Goal: Complete application form

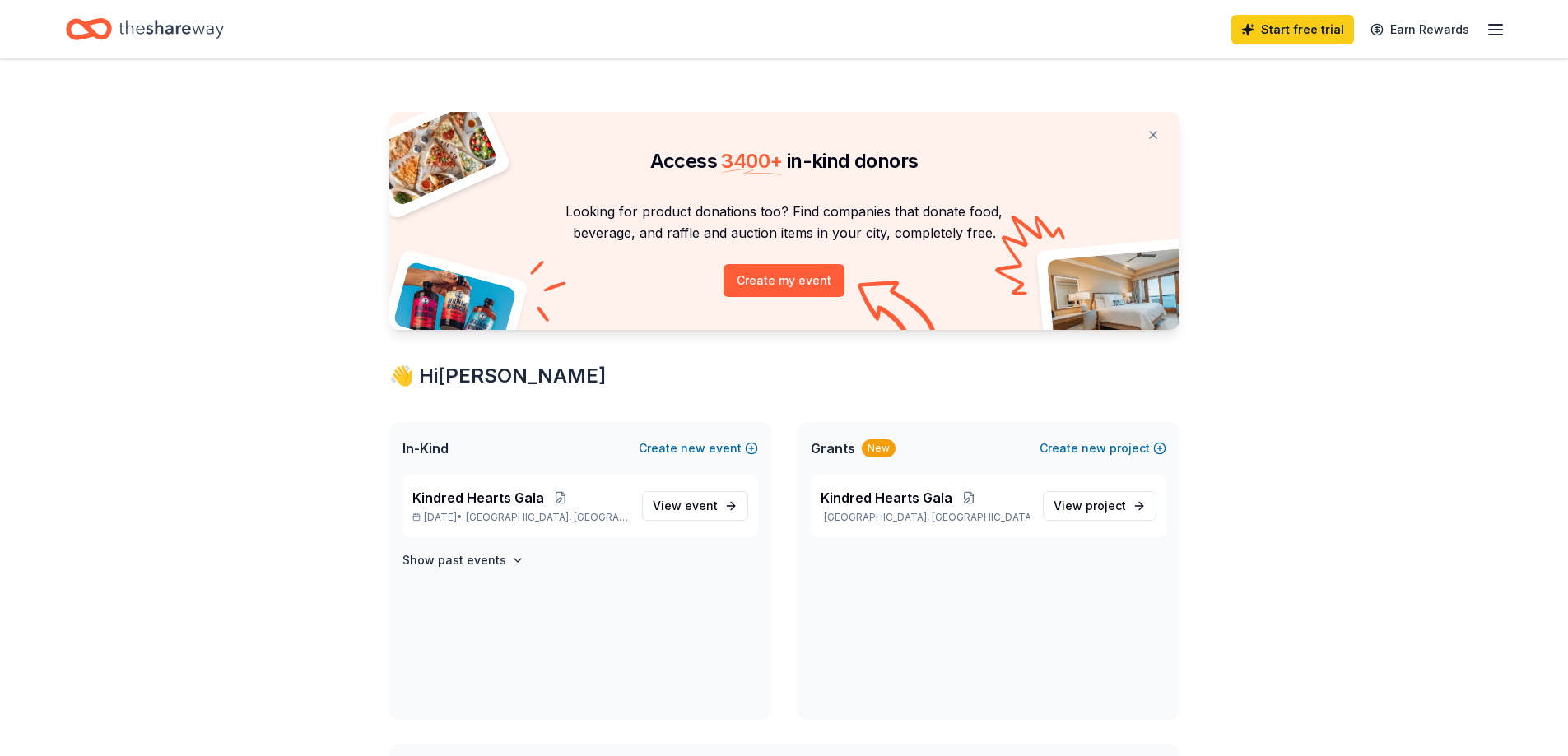
click at [1499, 31] on icon "button" at bounding box center [1495, 30] width 20 height 20
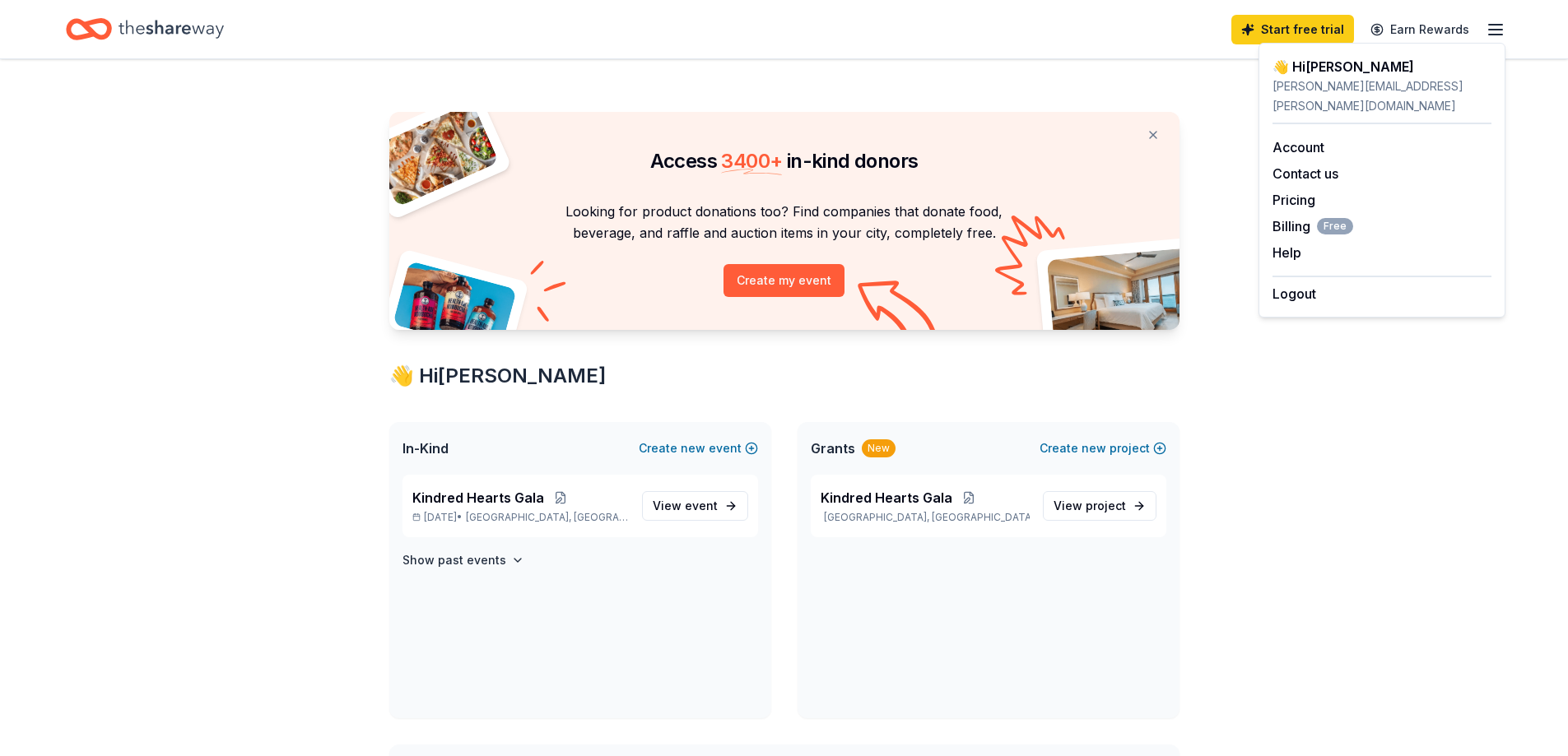
click at [1026, 45] on div "Start free trial Earn Rewards" at bounding box center [784, 29] width 1437 height 39
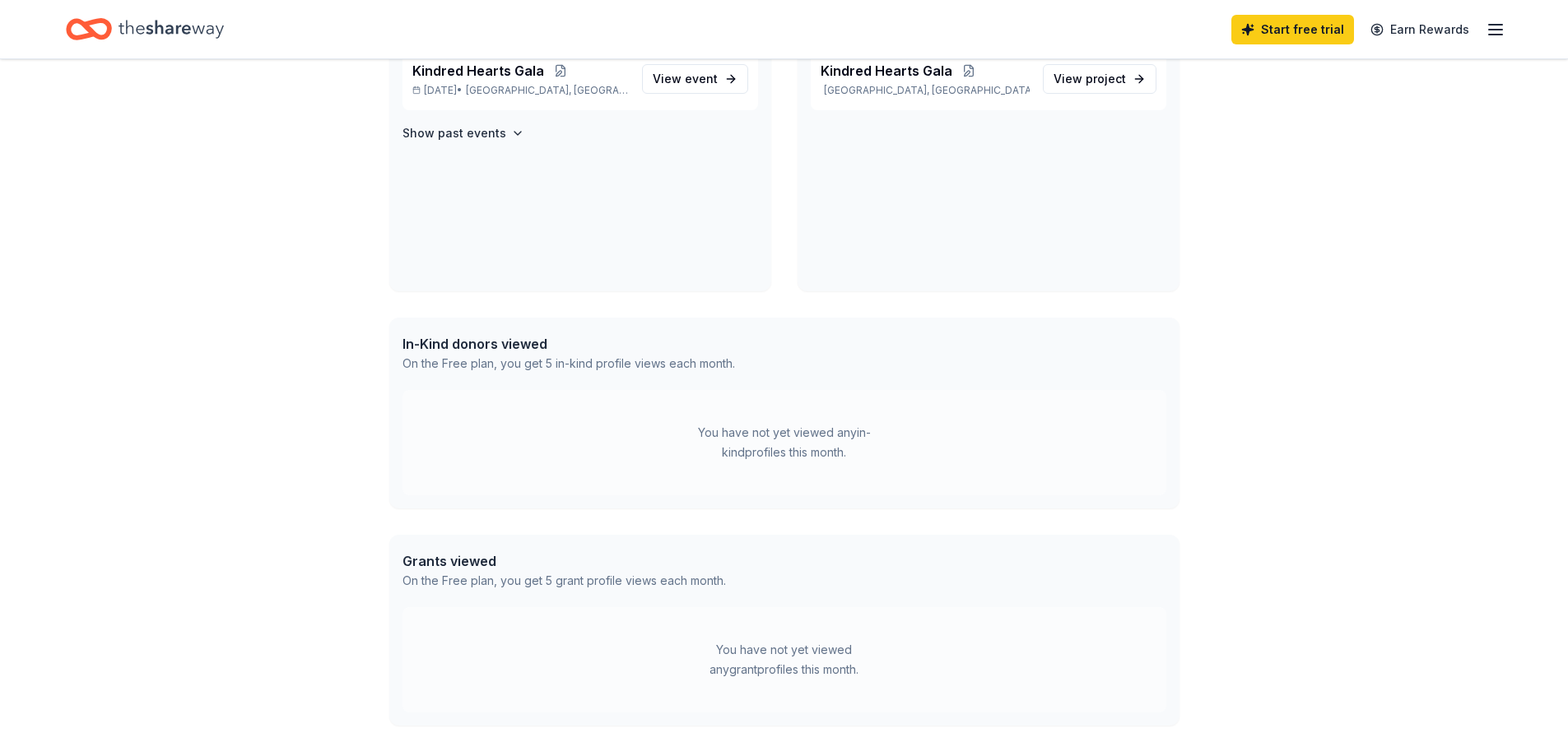
scroll to position [478, 0]
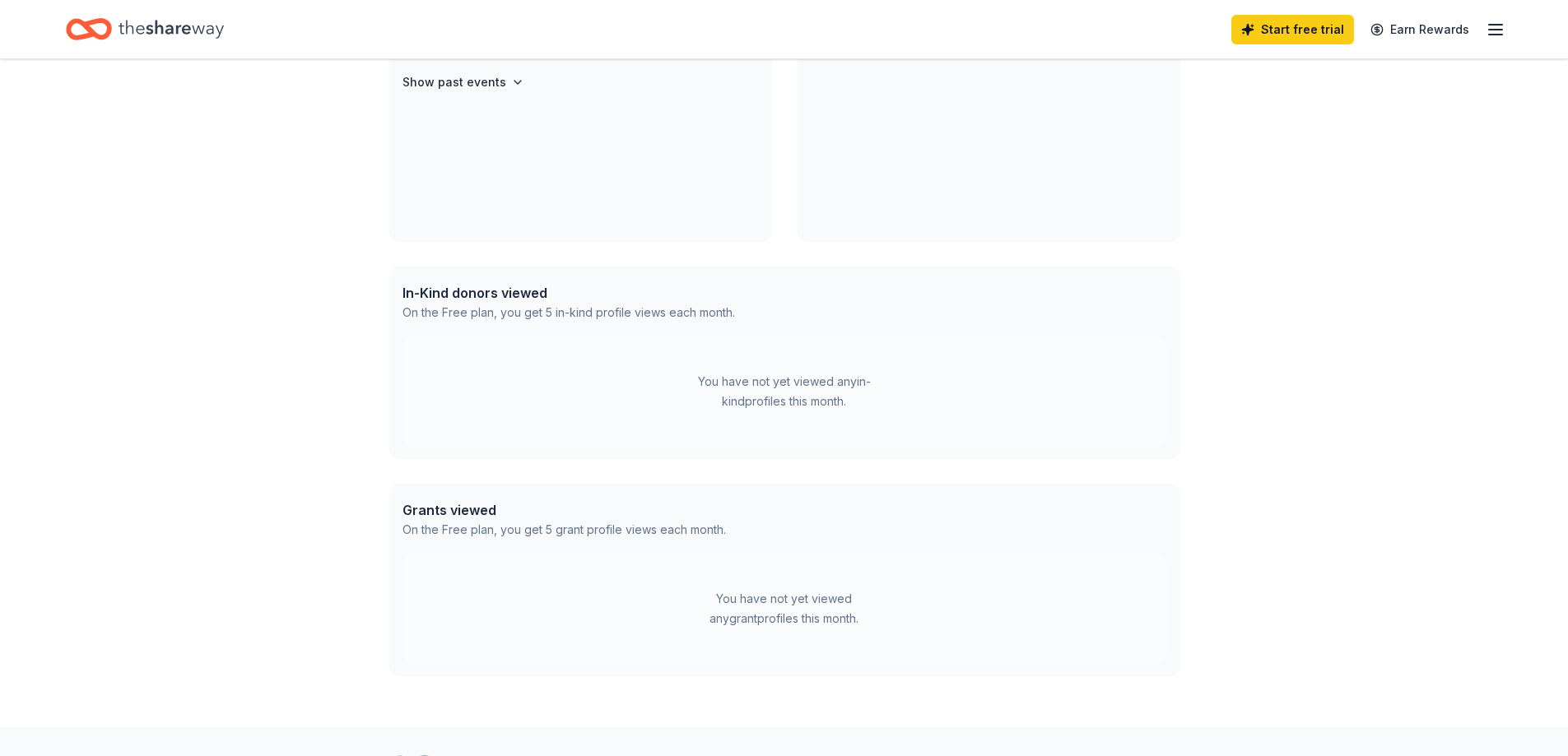
click at [751, 386] on div "You have not yet viewed any in-kind profiles this month." at bounding box center [784, 392] width 206 height 40
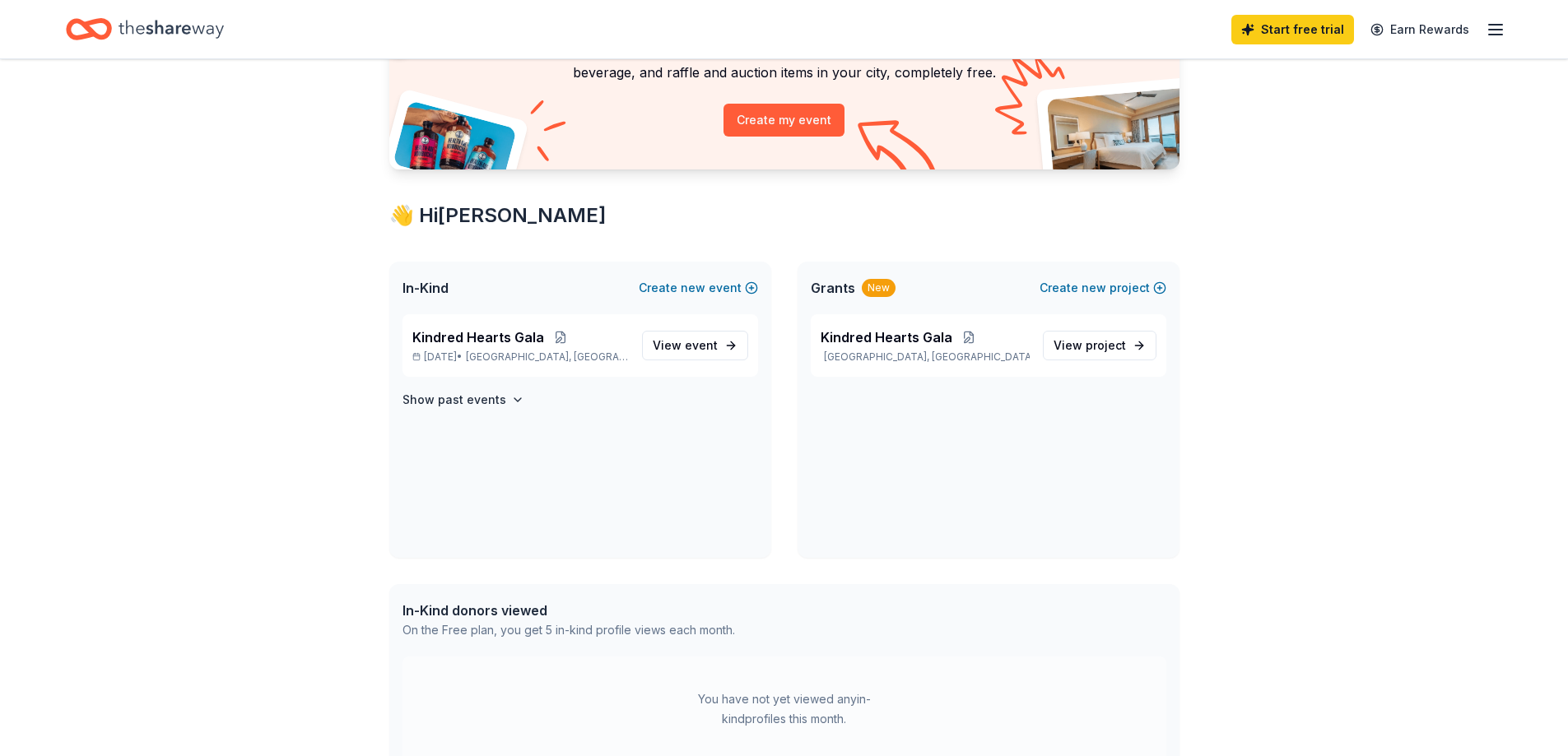
scroll to position [0, 0]
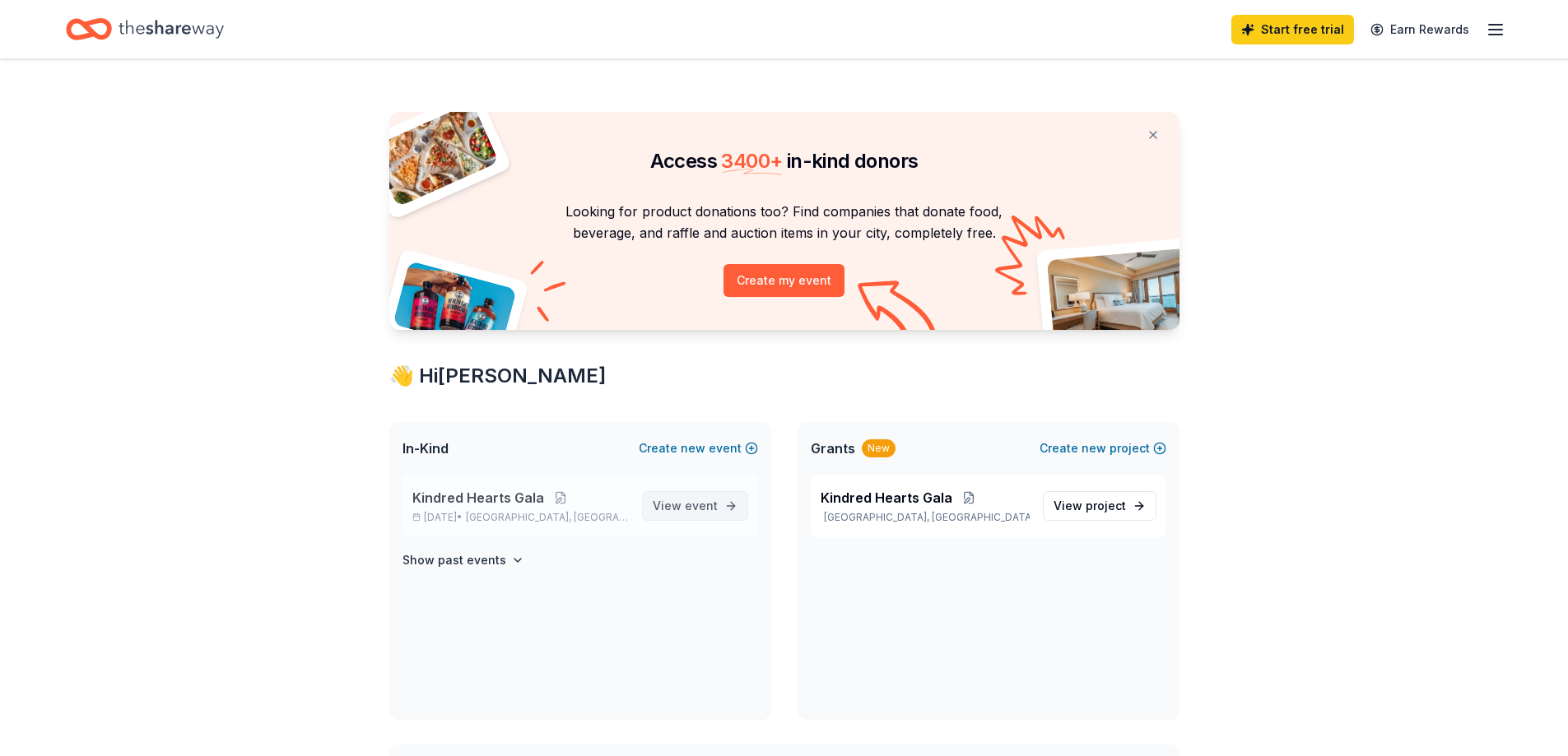
click at [697, 508] on span "event" at bounding box center [701, 505] width 33 height 14
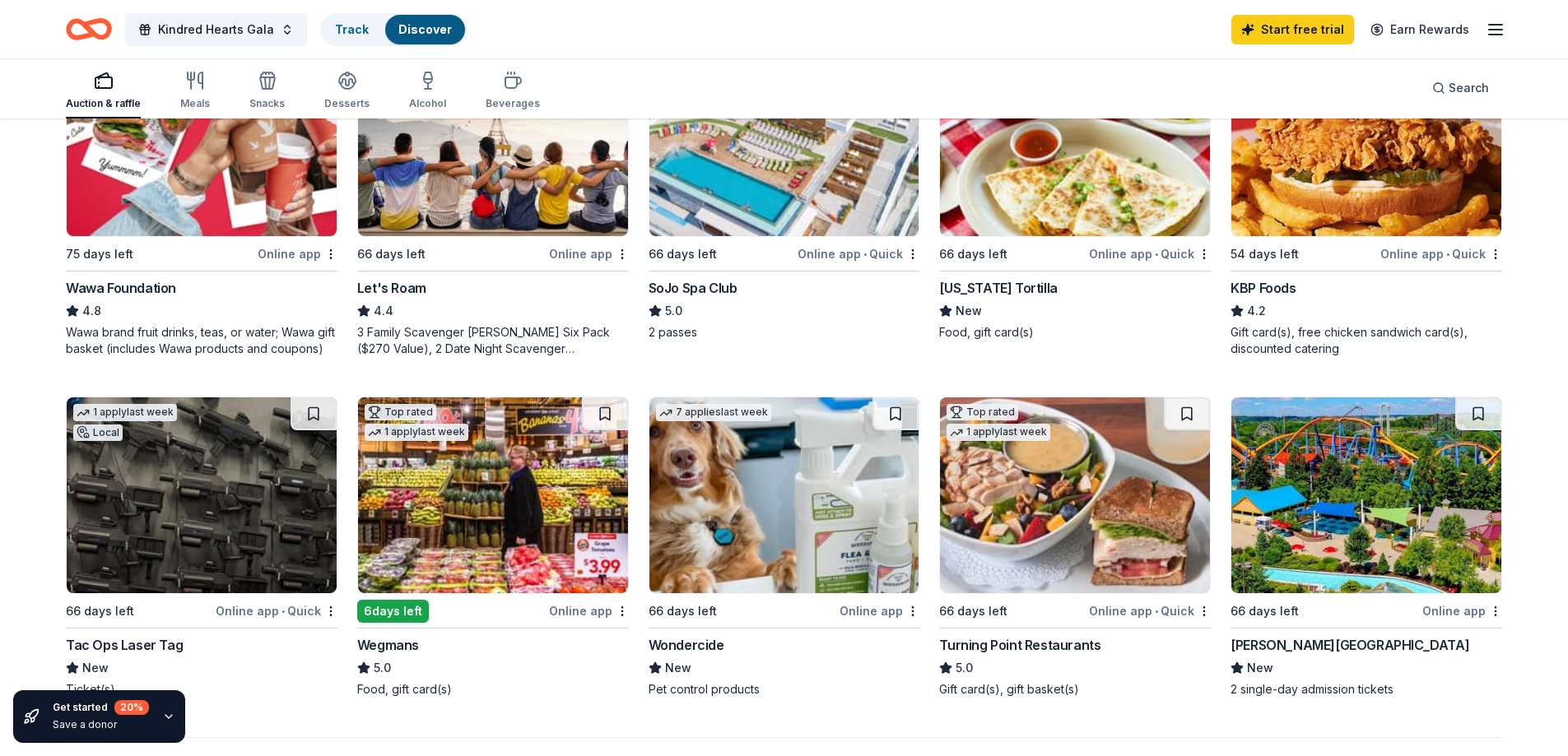
scroll to position [1019, 0]
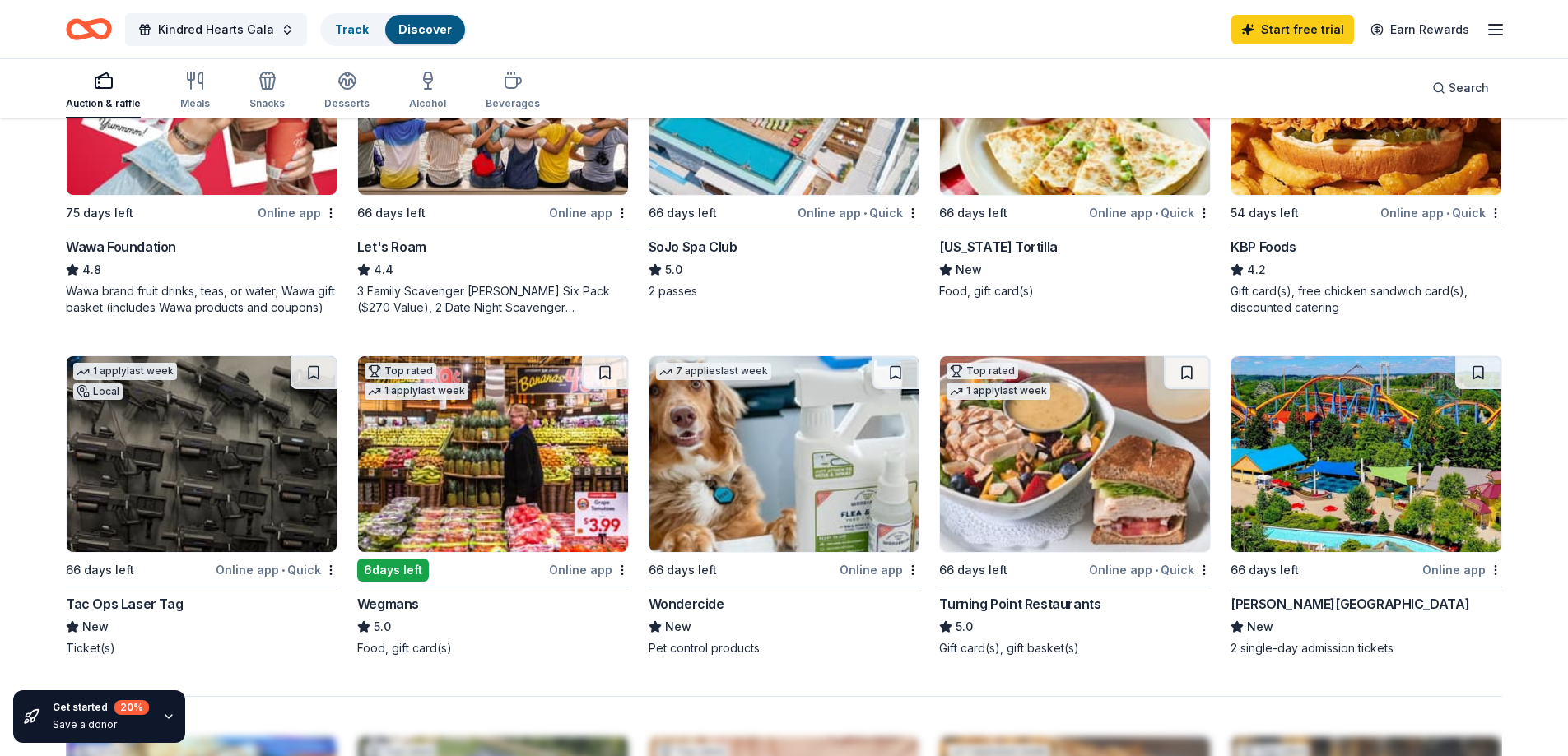
click at [456, 170] on img at bounding box center [493, 97] width 270 height 196
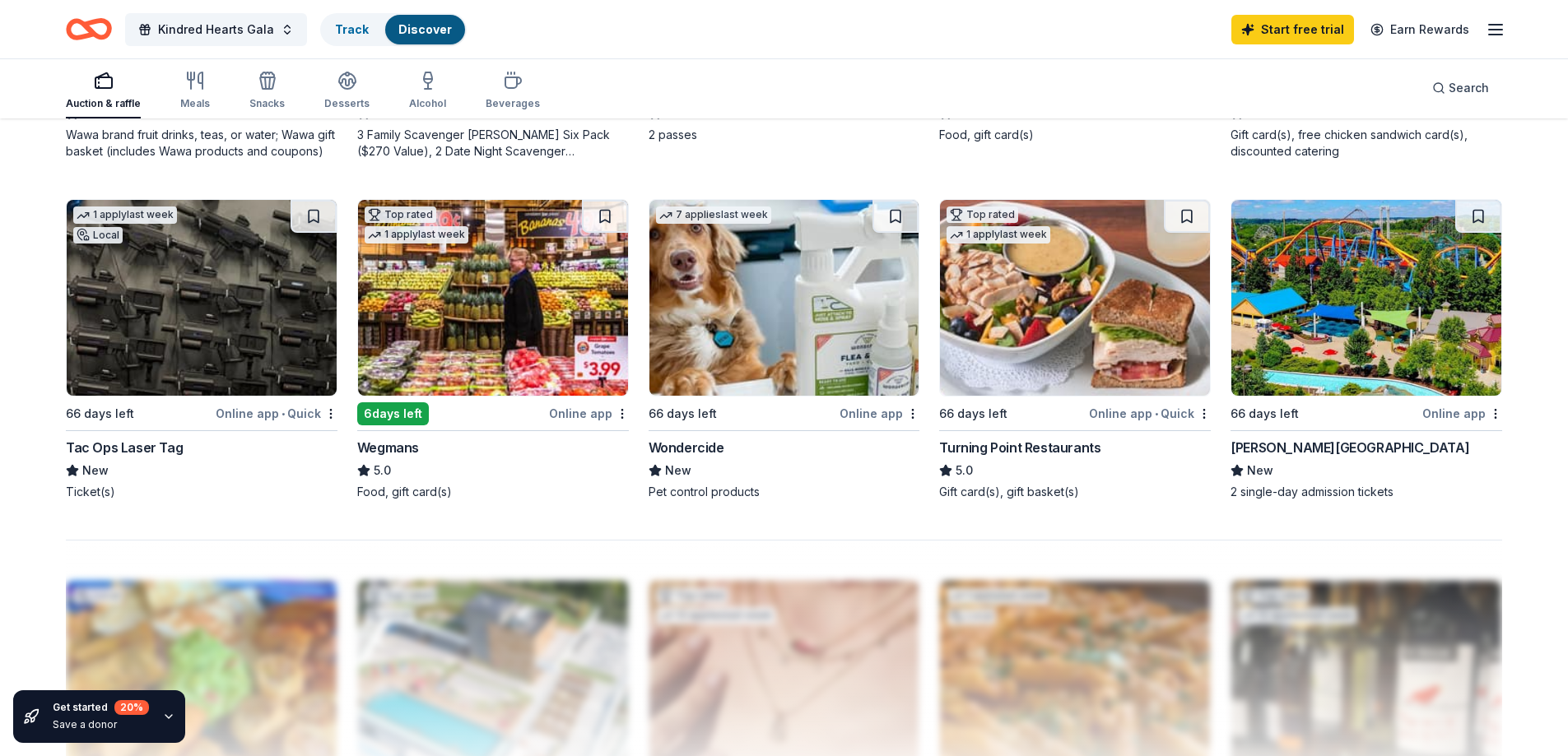
scroll to position [1281, 0]
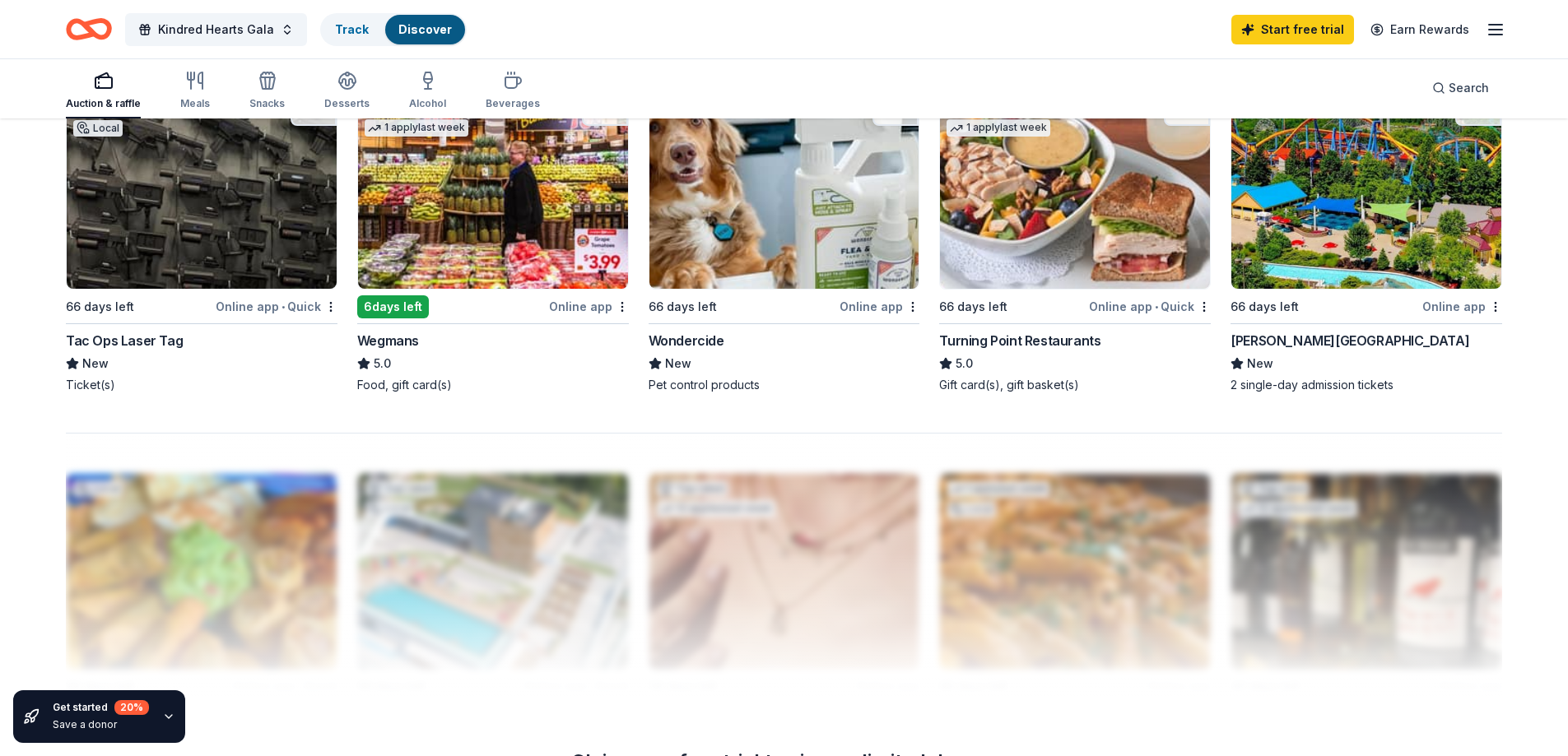
click at [1359, 341] on div "Dorney Park & Wildwater Kingdom" at bounding box center [1350, 340] width 239 height 20
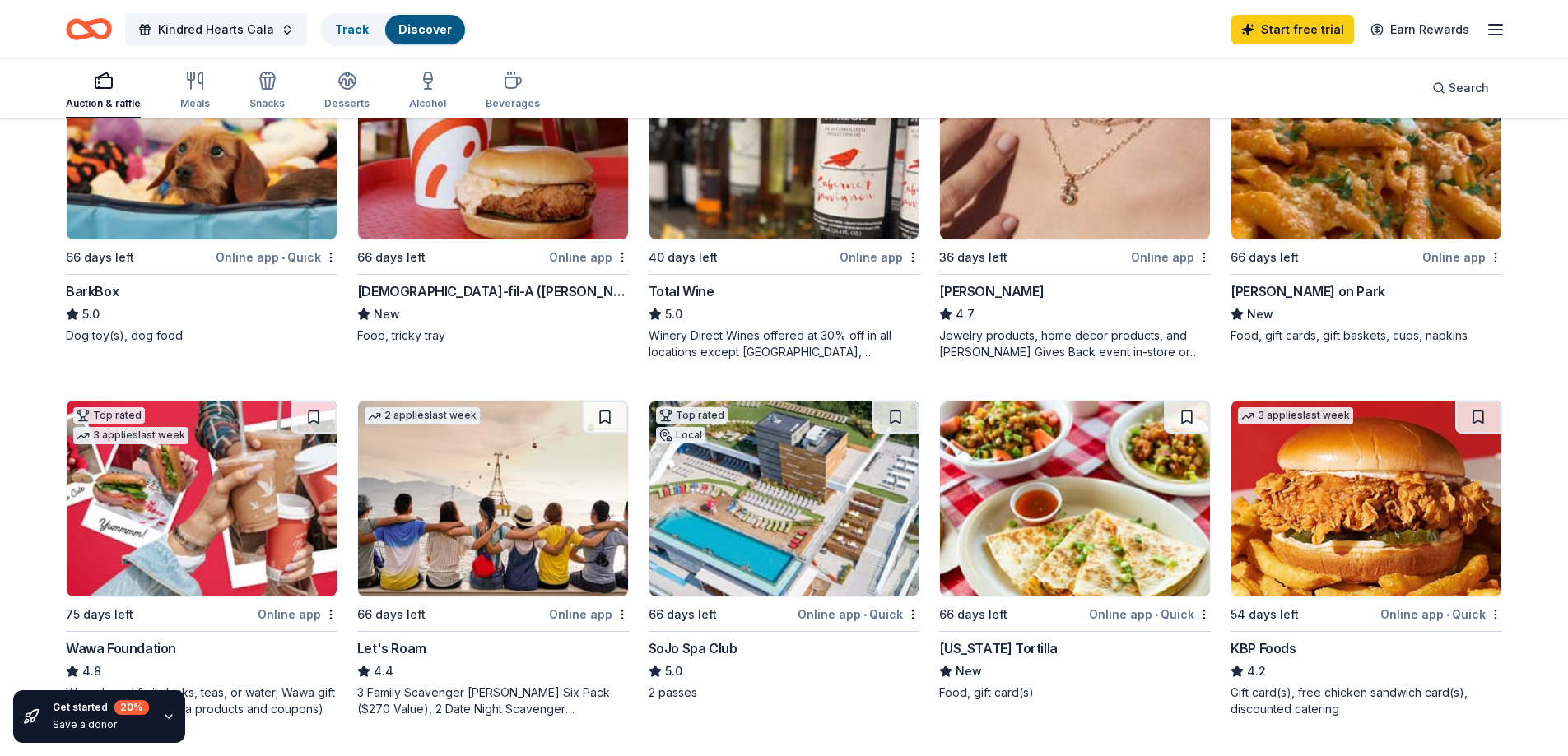
scroll to position [674, 0]
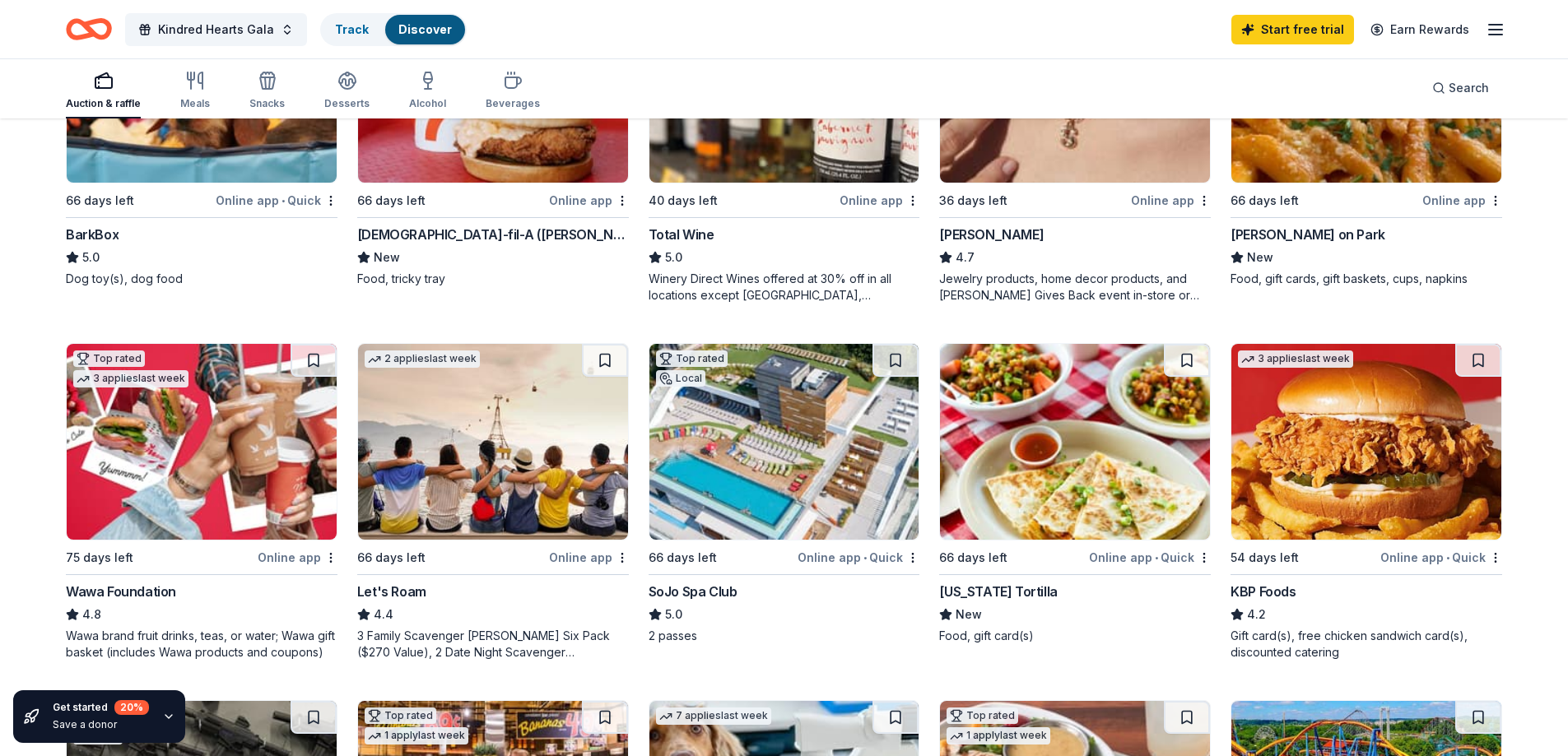
click at [984, 488] on img at bounding box center [1075, 441] width 270 height 196
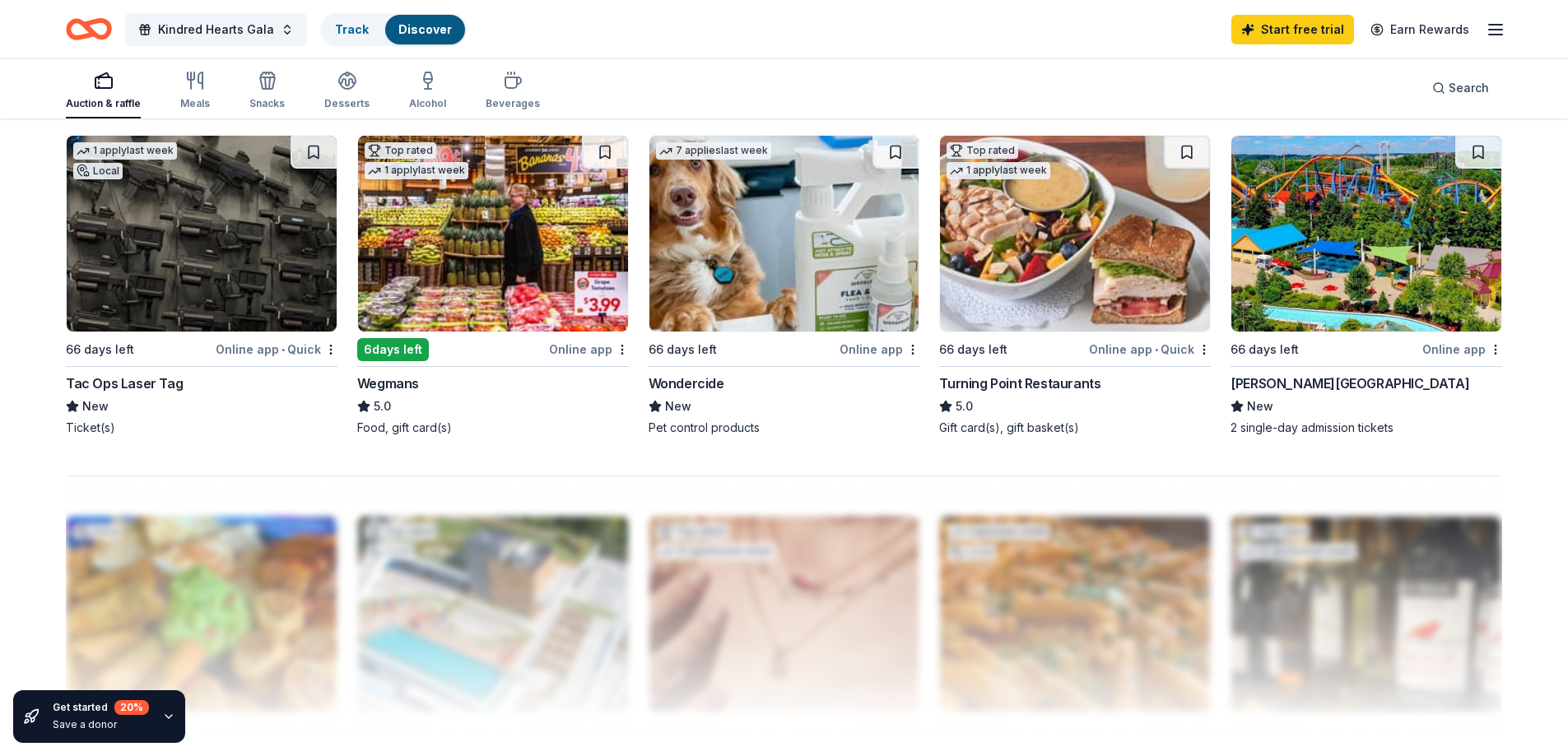
scroll to position [1118, 0]
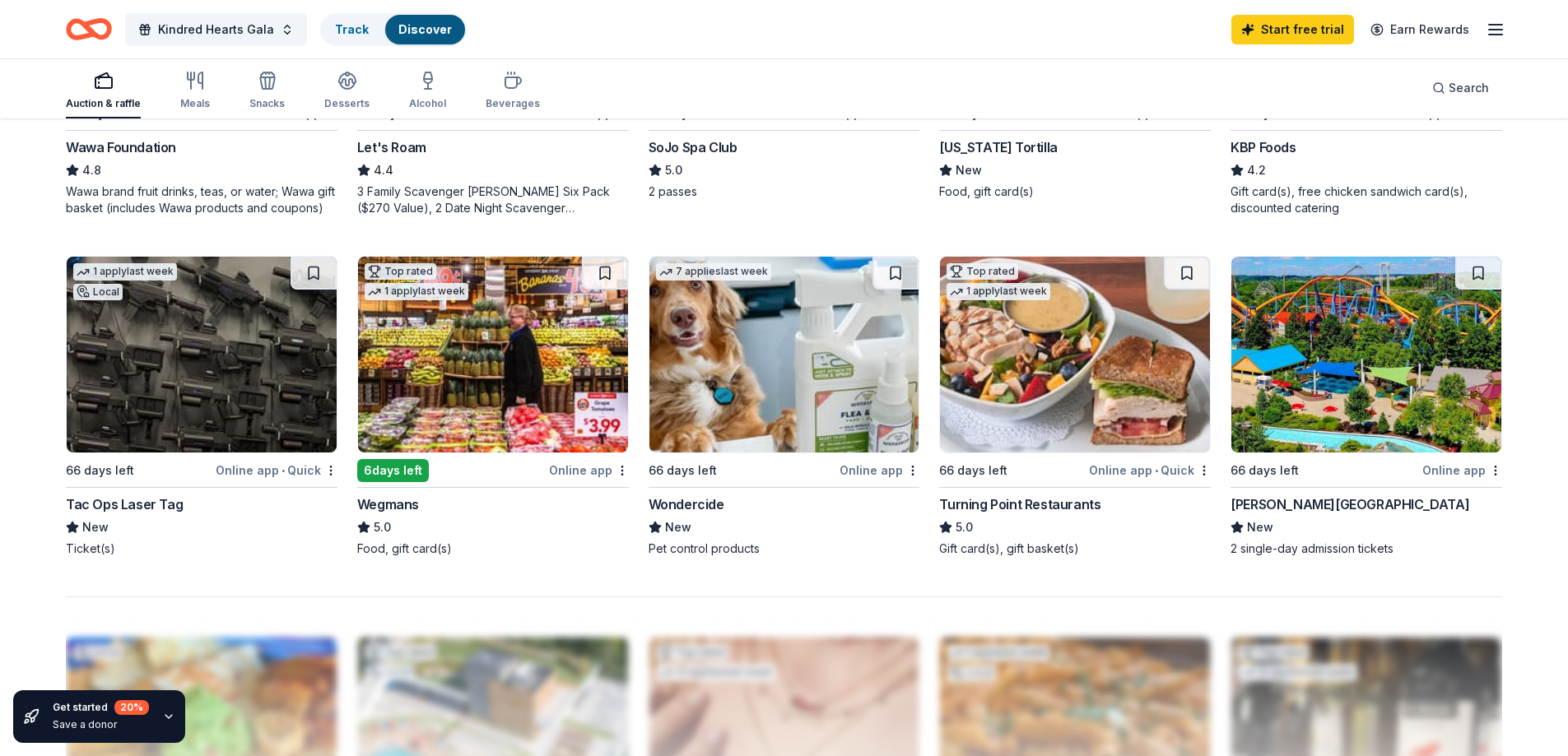
click at [1054, 392] on img at bounding box center [1075, 354] width 270 height 196
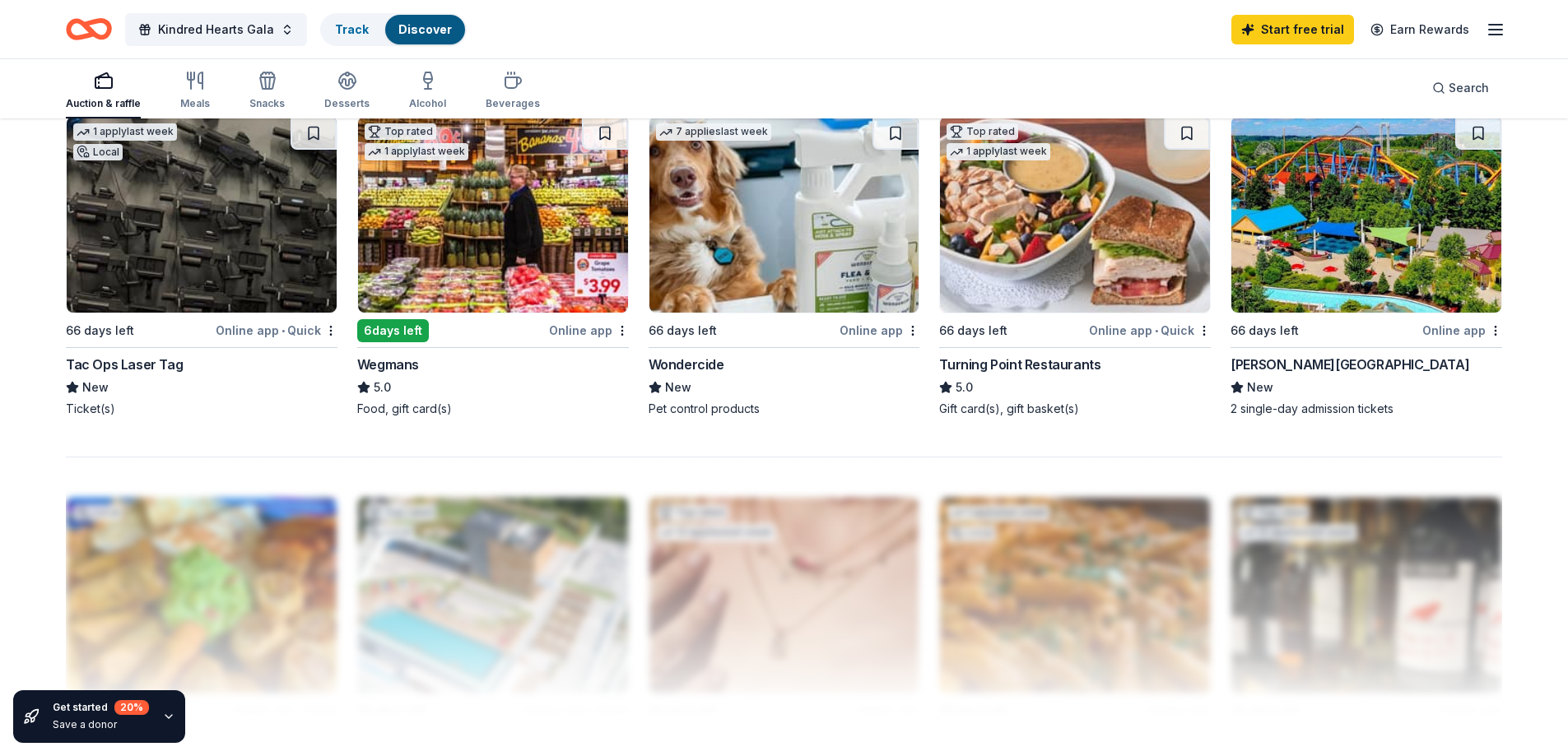
scroll to position [1223, 0]
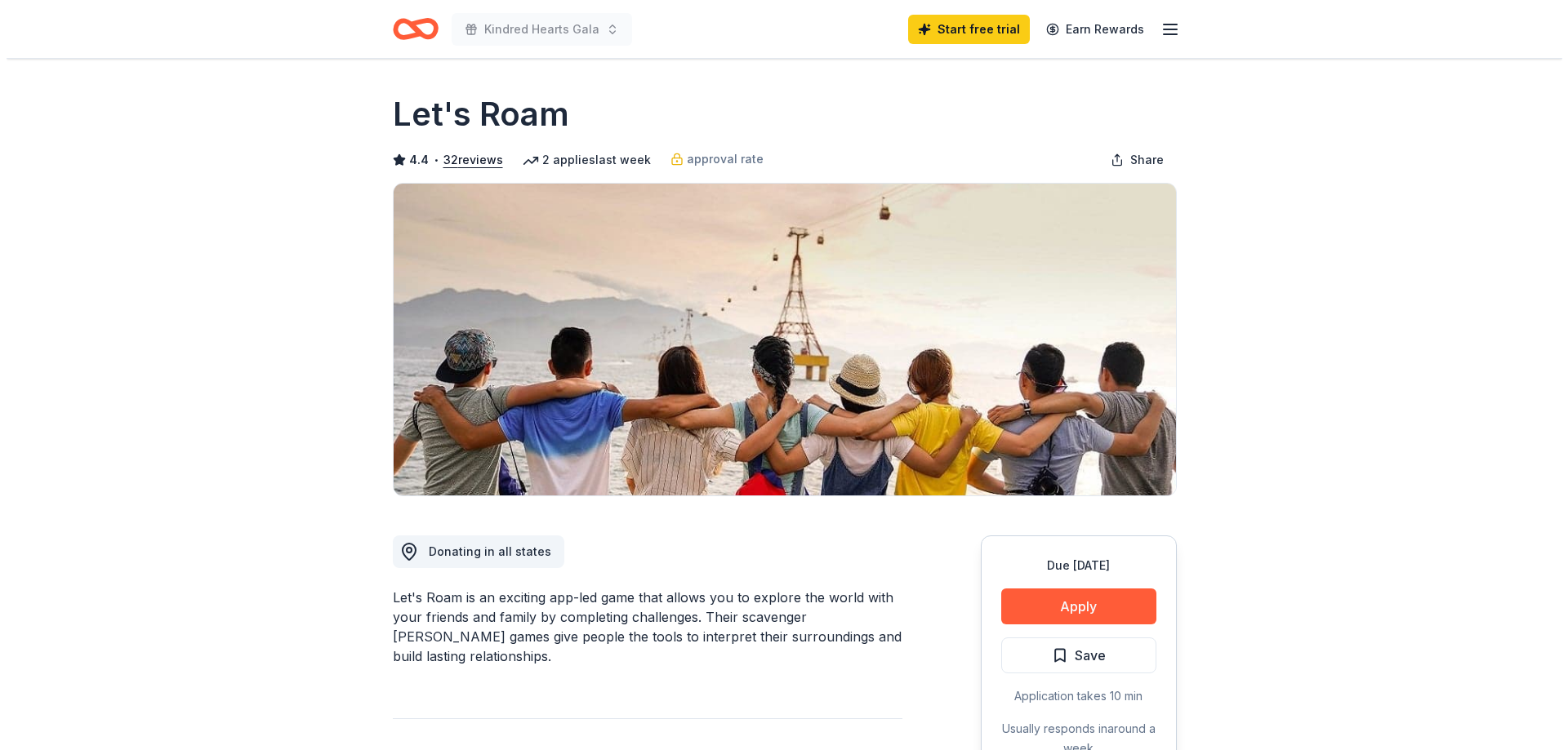
scroll to position [360, 0]
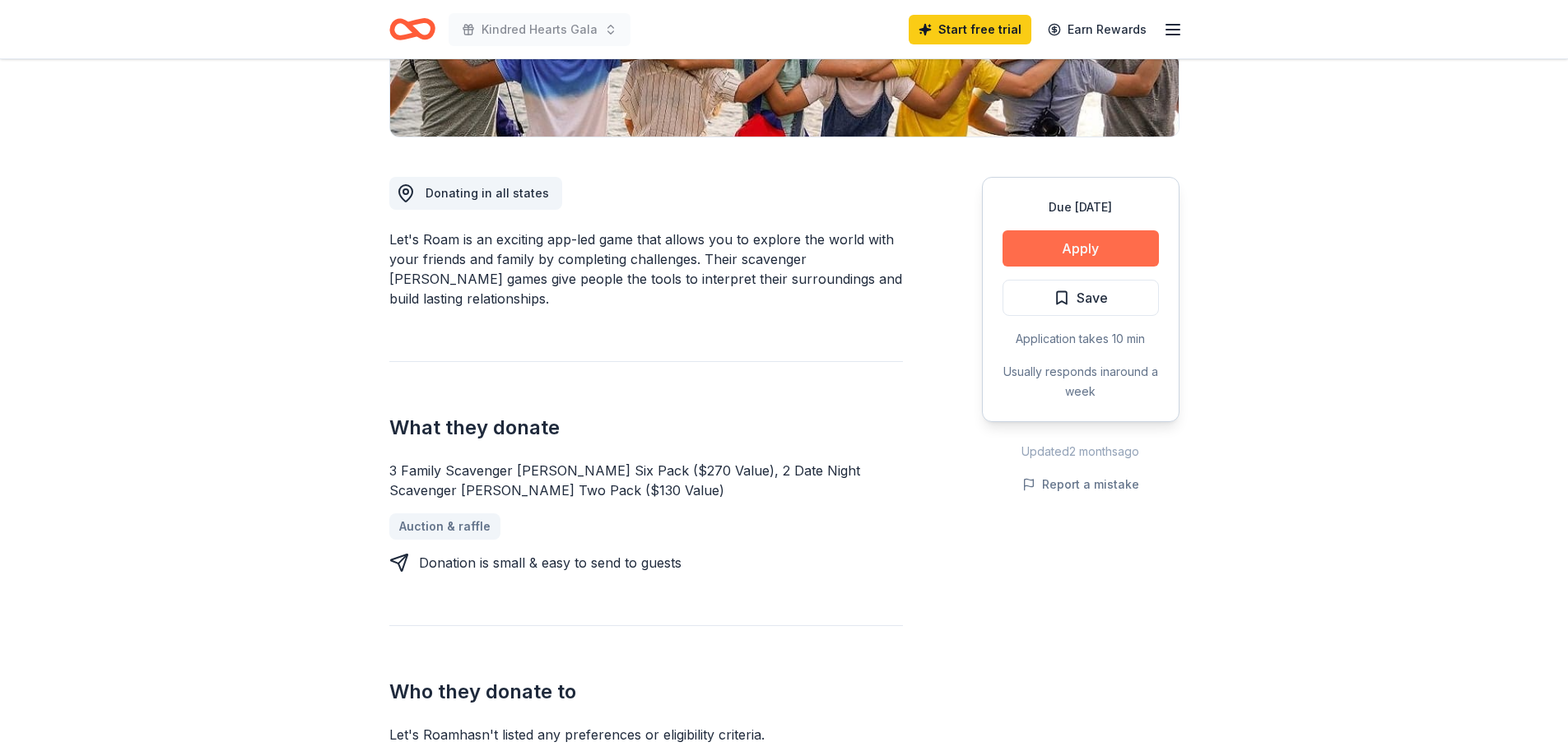
click at [1094, 243] on button "Apply" at bounding box center [1080, 249] width 156 height 36
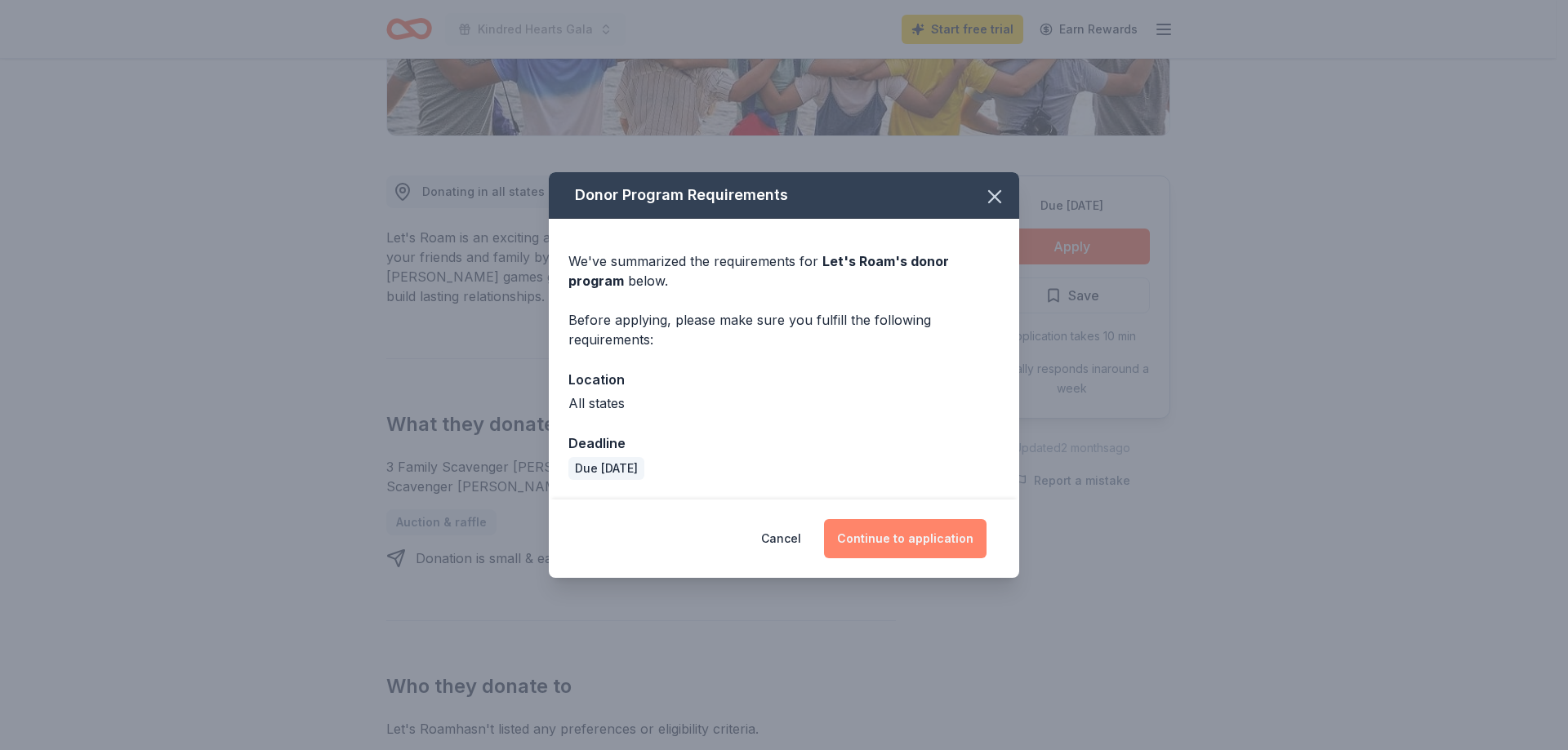
click at [922, 536] on button "Continue to application" at bounding box center [905, 539] width 162 height 39
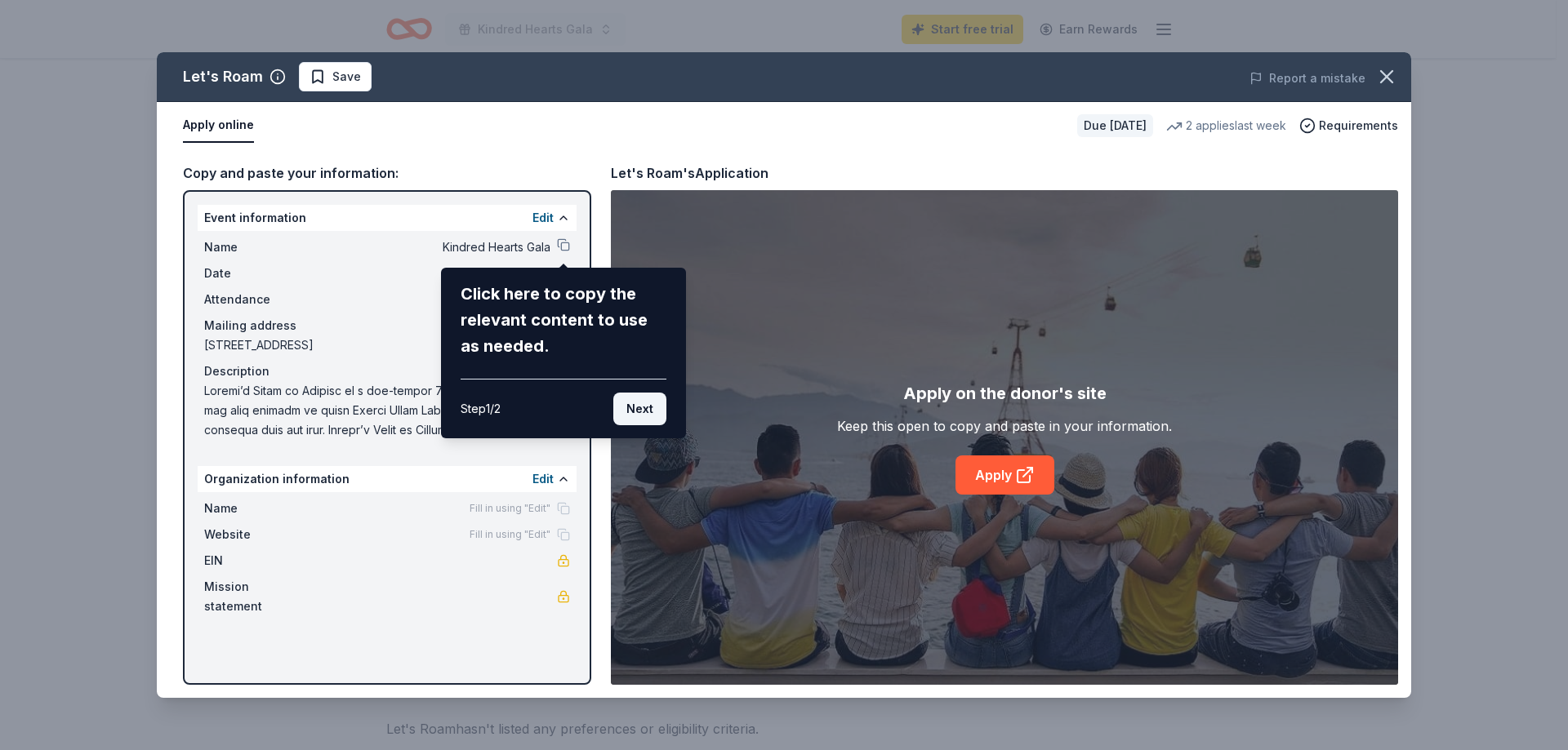
click at [640, 413] on button "Next" at bounding box center [640, 409] width 53 height 33
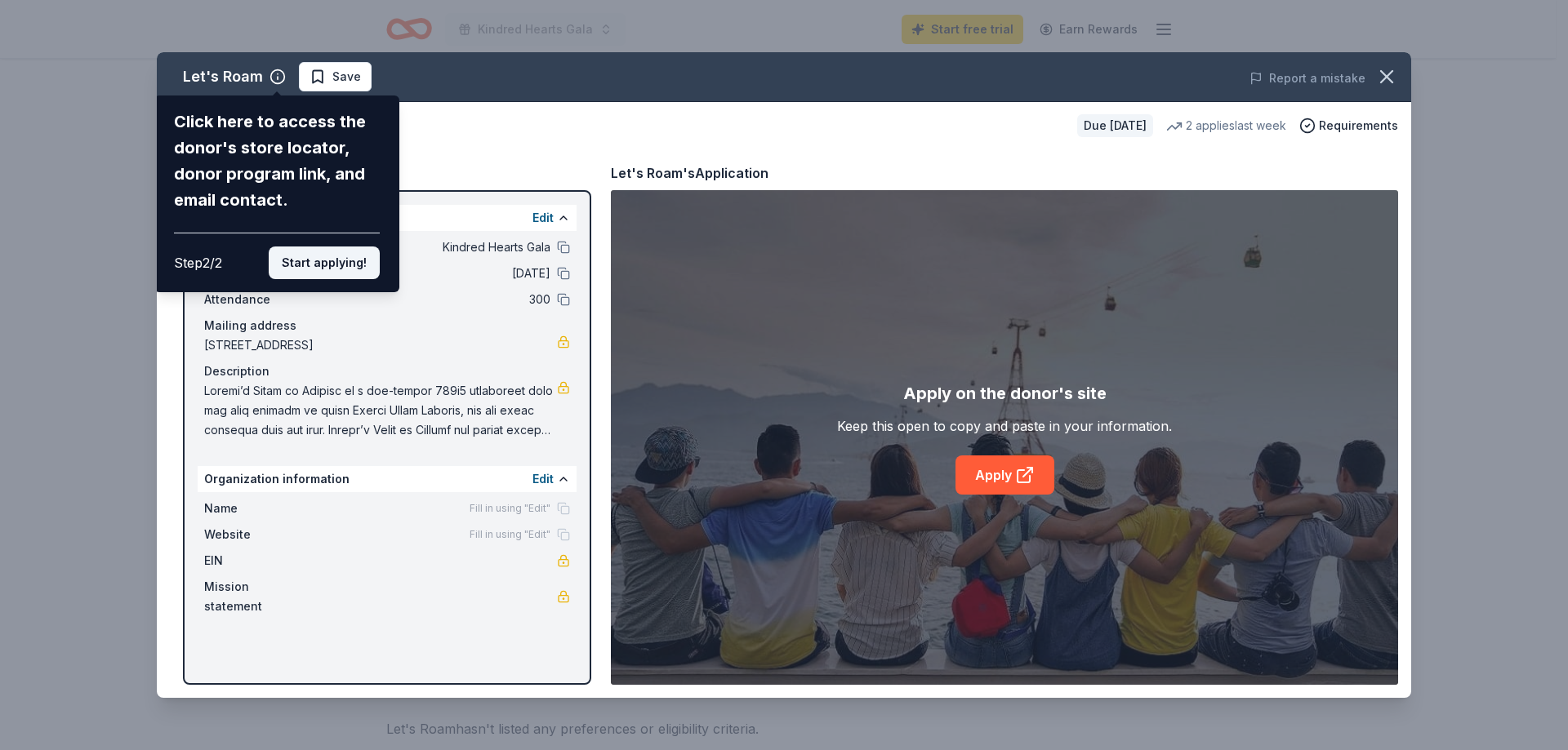
click at [335, 266] on button "Start applying!" at bounding box center [324, 263] width 111 height 33
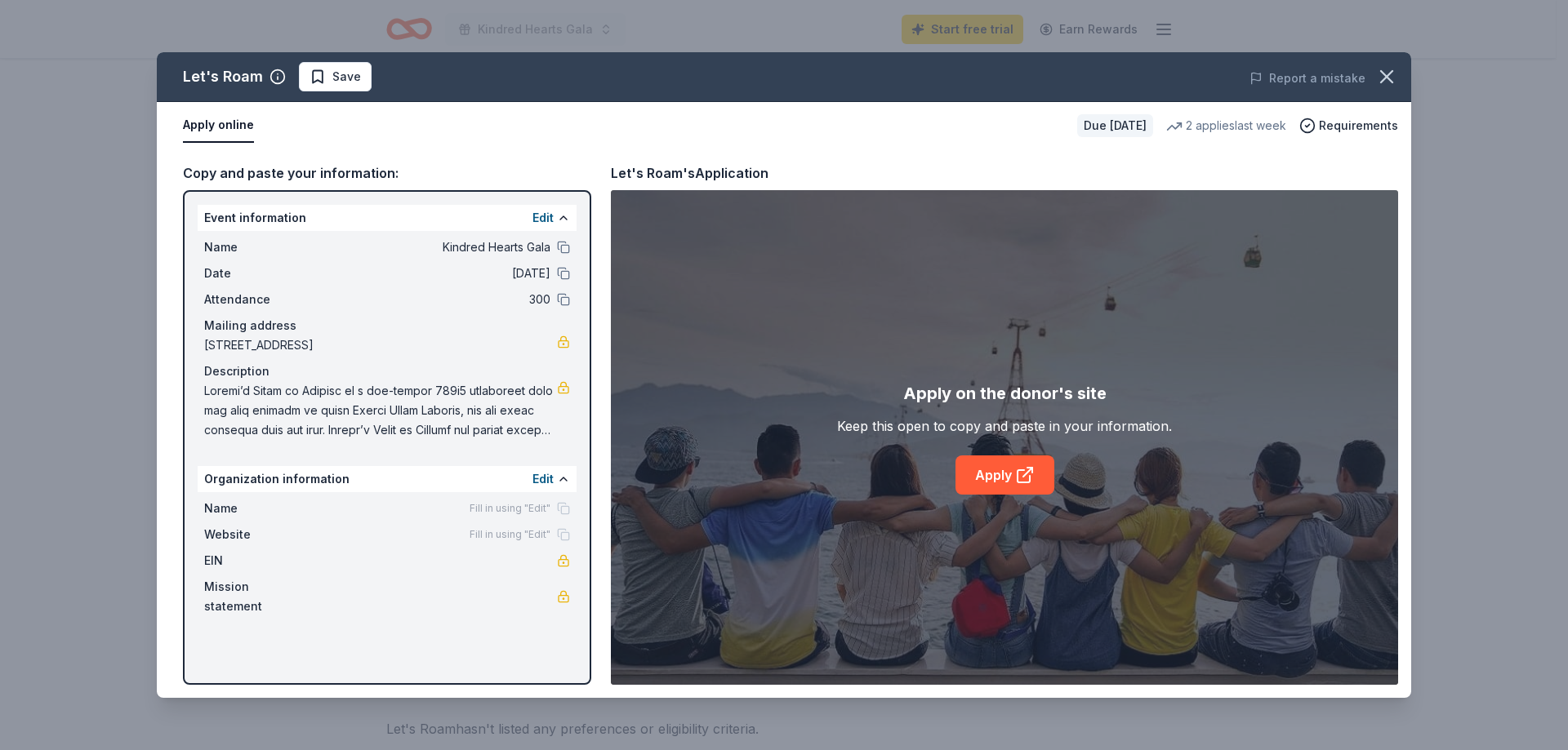
click at [411, 554] on div "EIN" at bounding box center [387, 561] width 366 height 20
drag, startPoint x: 289, startPoint y: 565, endPoint x: 271, endPoint y: 572, distance: 19.3
click at [276, 572] on div "Name Fill in using "Edit" Website Fill in using "Edit" EIN Mission statement" at bounding box center [387, 557] width 379 height 130
click at [261, 570] on span "EIN" at bounding box center [258, 561] width 109 height 20
click at [553, 477] on button "Edit" at bounding box center [543, 480] width 21 height 20
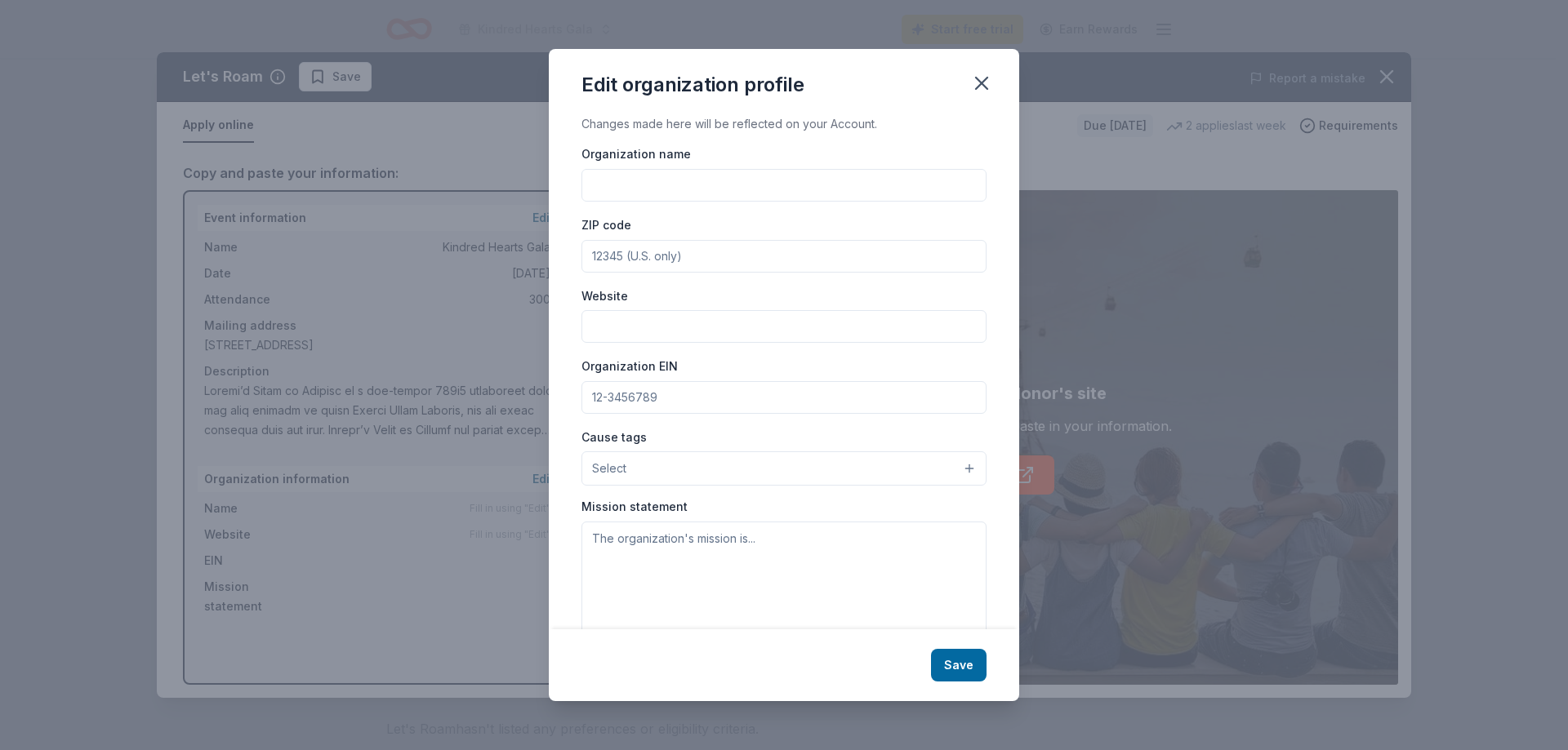
click at [682, 181] on input "Organization name" at bounding box center [784, 185] width 405 height 33
type input "[PERSON_NAME] House of Healing"
click at [631, 261] on input "ZIP code" at bounding box center [784, 257] width 405 height 33
type input "07031"
click at [711, 321] on input "Website" at bounding box center [784, 326] width 405 height 33
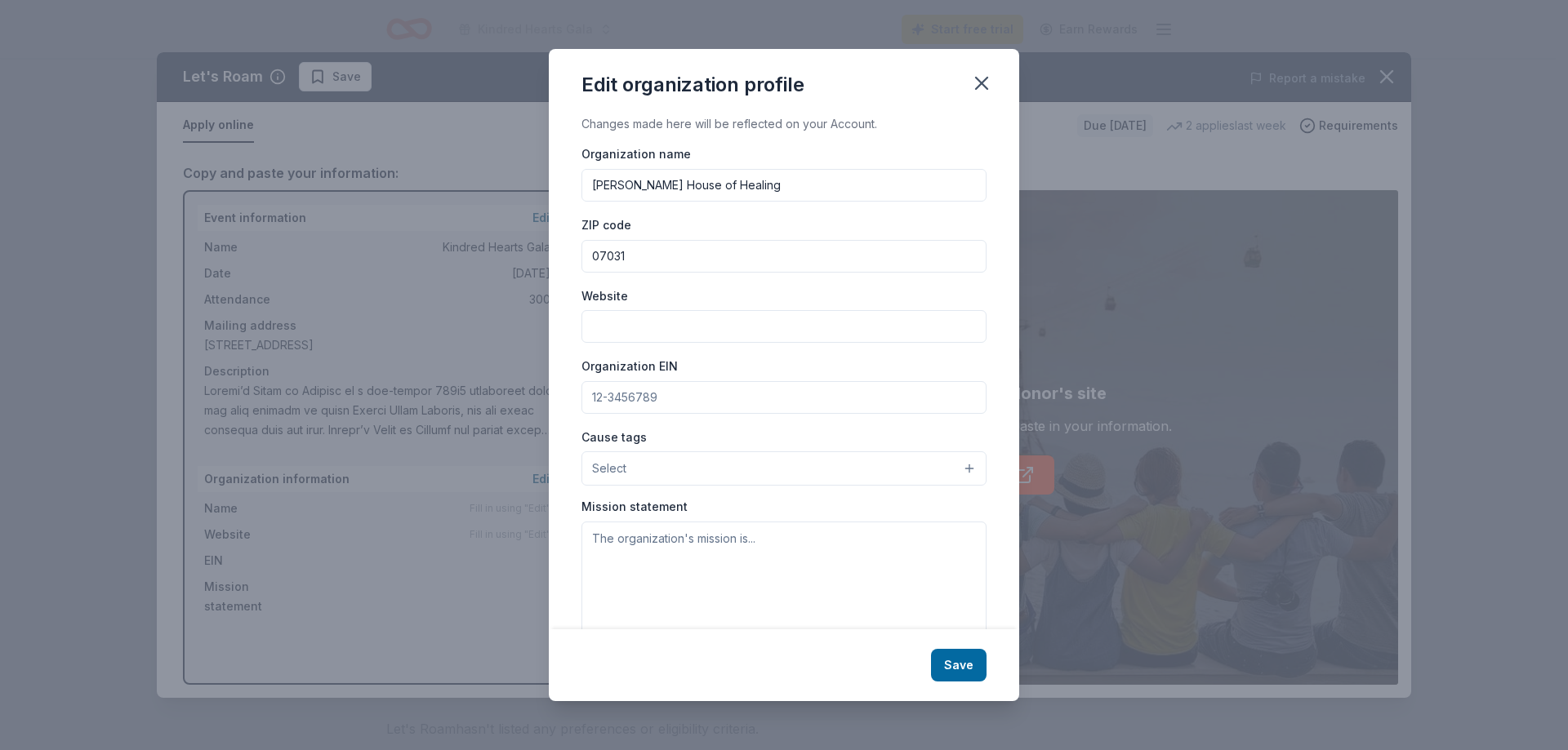
paste input "[URL][DOMAIN_NAME]"
type input "[URL][DOMAIN_NAME]"
click at [671, 393] on input "Organization EIN" at bounding box center [784, 398] width 405 height 33
paste input "[US_EMPLOYER_IDENTIFICATION_NUMBER]"
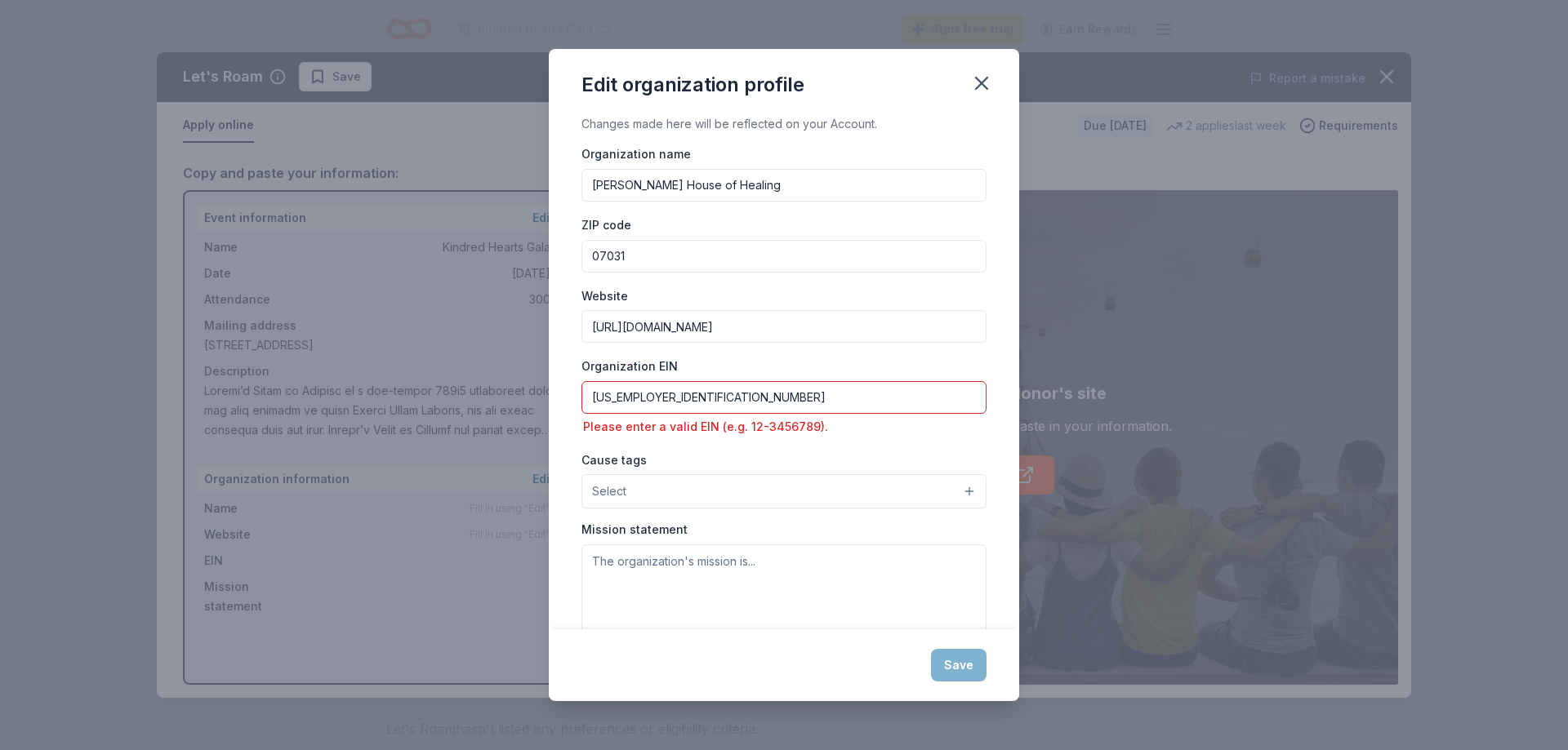
click at [643, 393] on input "[US_EMPLOYER_IDENTIFICATION_NUMBER]" at bounding box center [784, 398] width 405 height 33
click at [670, 396] on input "[US_EMPLOYER_IDENTIFICATION_NUMBER]" at bounding box center [784, 398] width 405 height 33
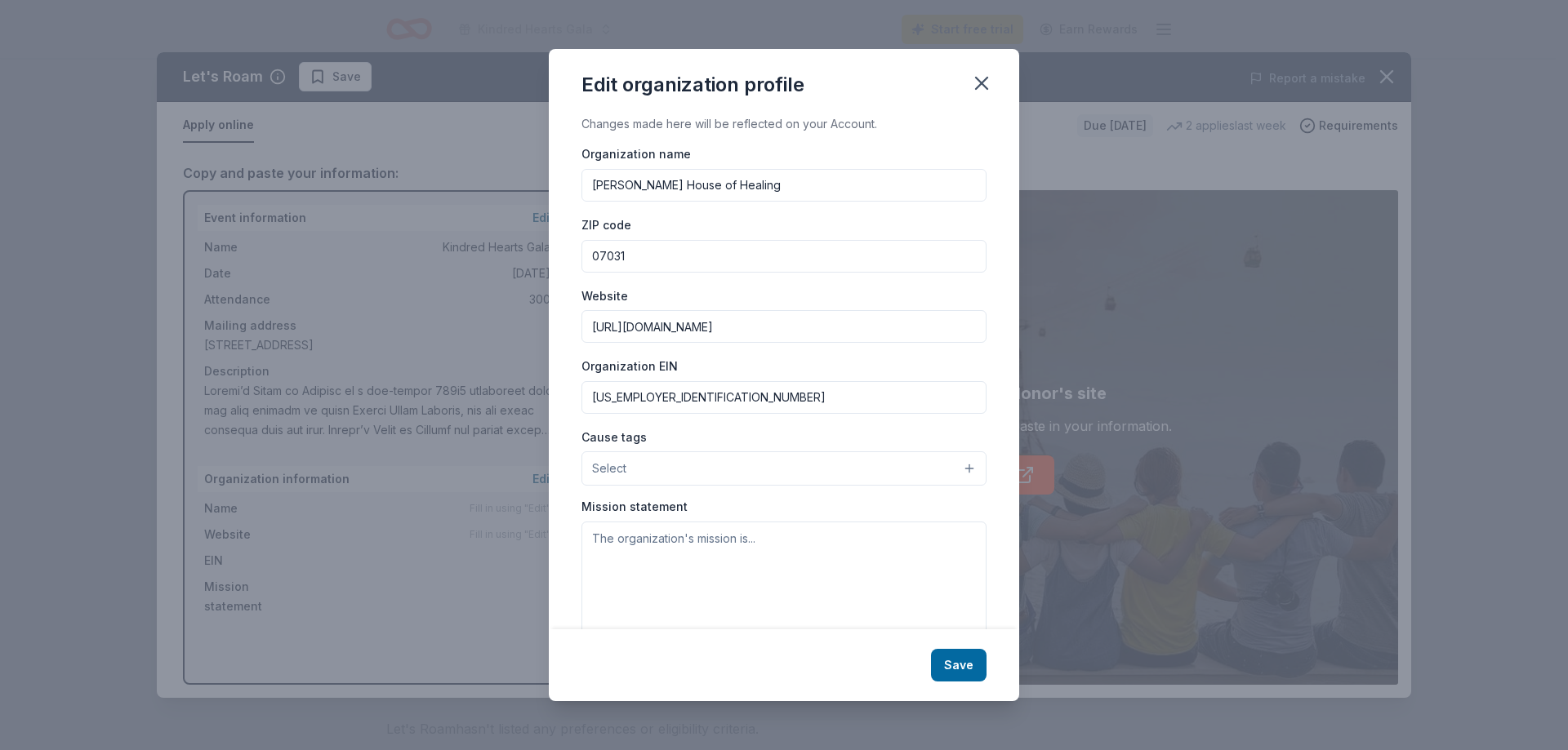
type input "[US_EMPLOYER_IDENTIFICATION_NUMBER]"
click at [628, 470] on button "Select" at bounding box center [784, 469] width 405 height 34
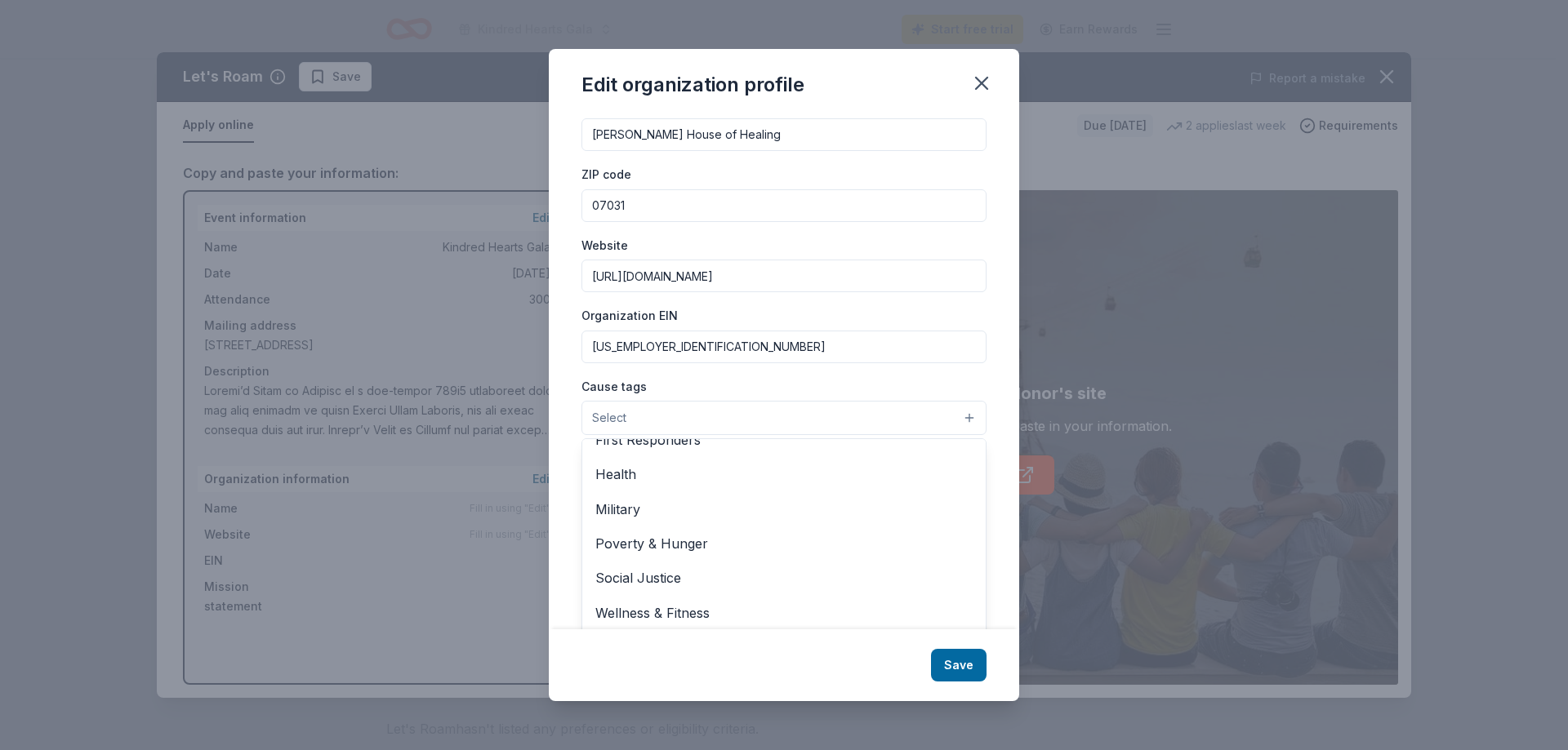
scroll to position [56, 0]
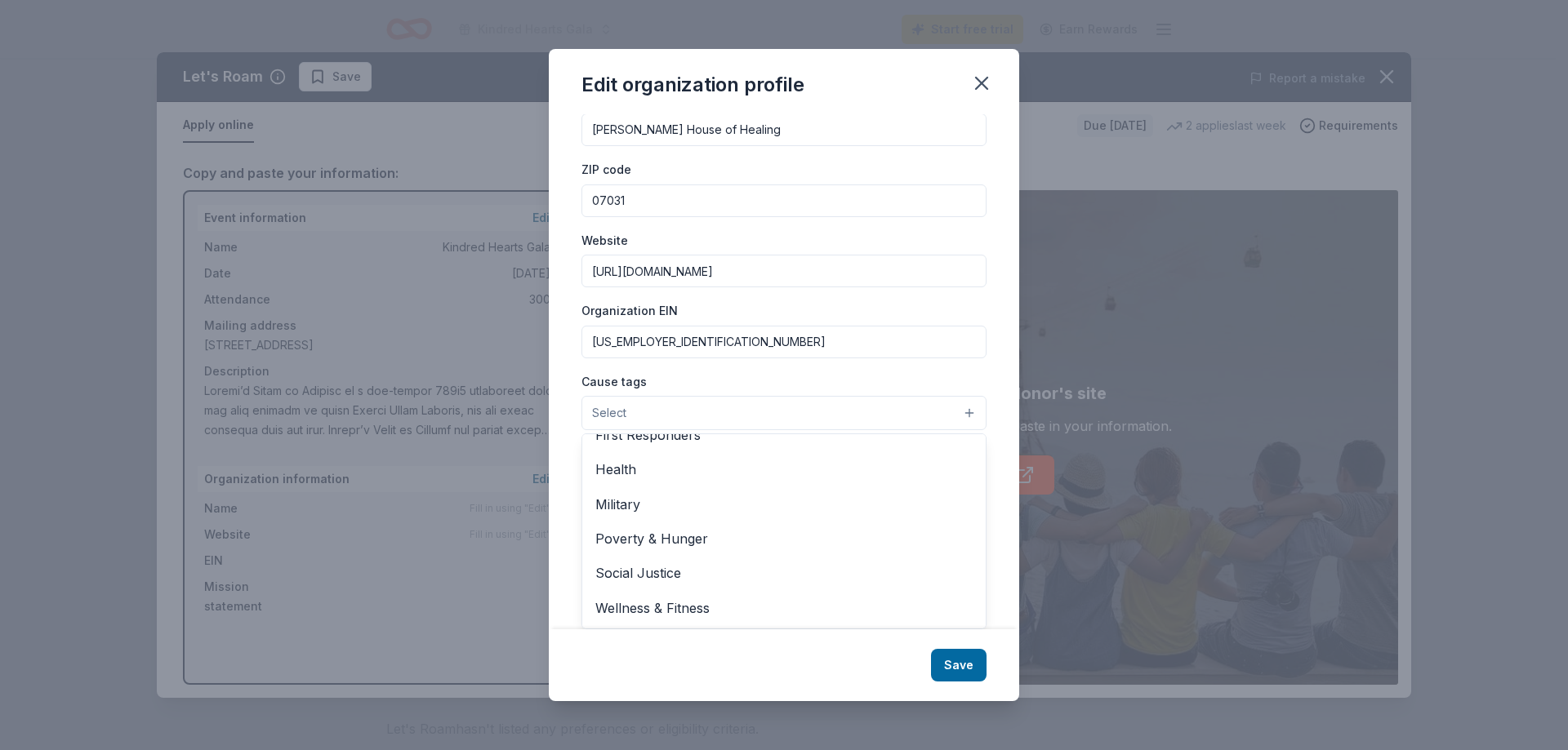
drag, startPoint x: 960, startPoint y: 581, endPoint x: 968, endPoint y: 531, distance: 50.6
click at [968, 531] on div "Animals Art & Culture Children Disaster Relief Education Environment & Sustaina…" at bounding box center [784, 531] width 405 height 196
click at [637, 610] on span "Wellness & Fitness" at bounding box center [784, 608] width 377 height 21
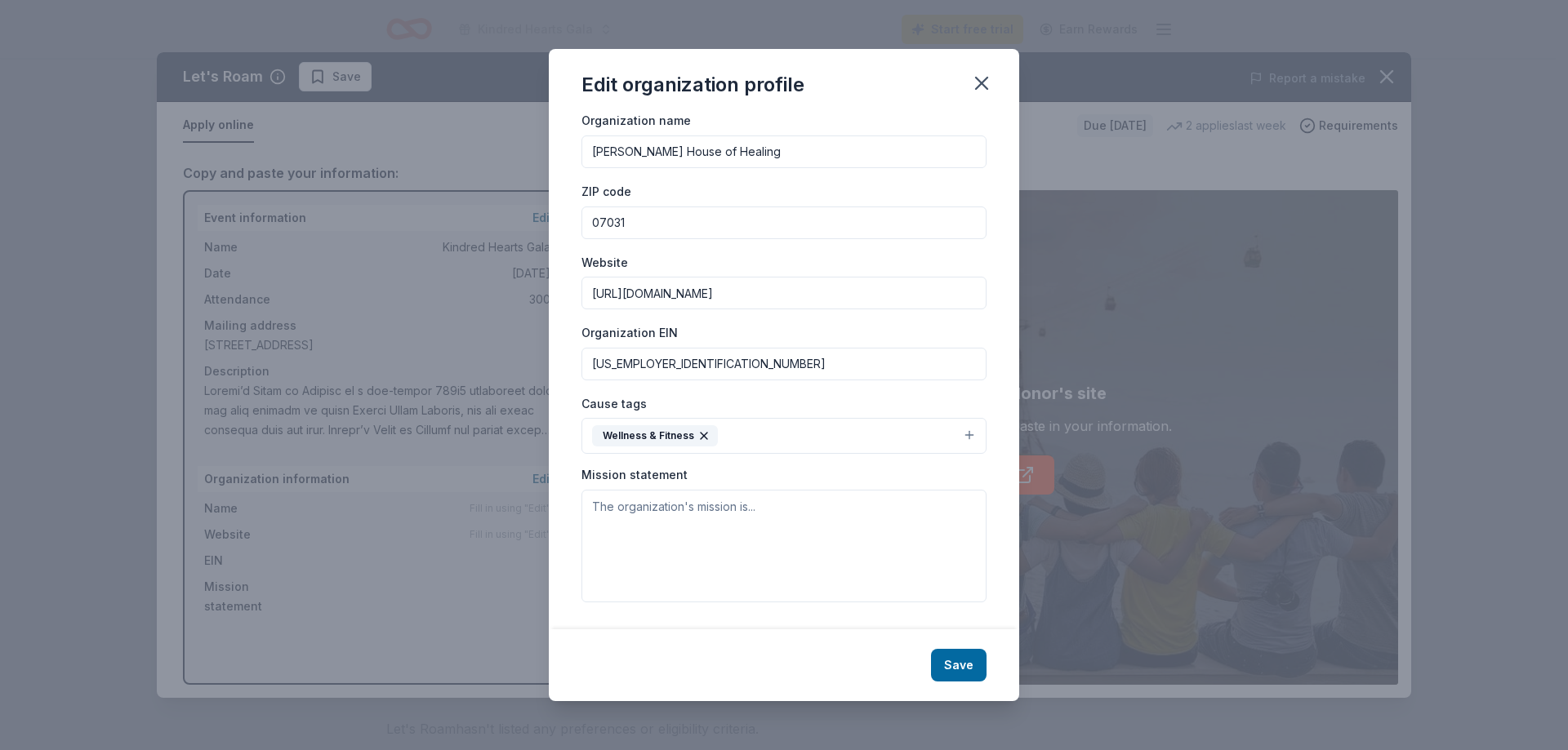
click at [698, 411] on div "Cause tags Wellness & Fitness" at bounding box center [784, 424] width 405 height 61
click at [702, 439] on icon "button" at bounding box center [704, 436] width 13 height 13
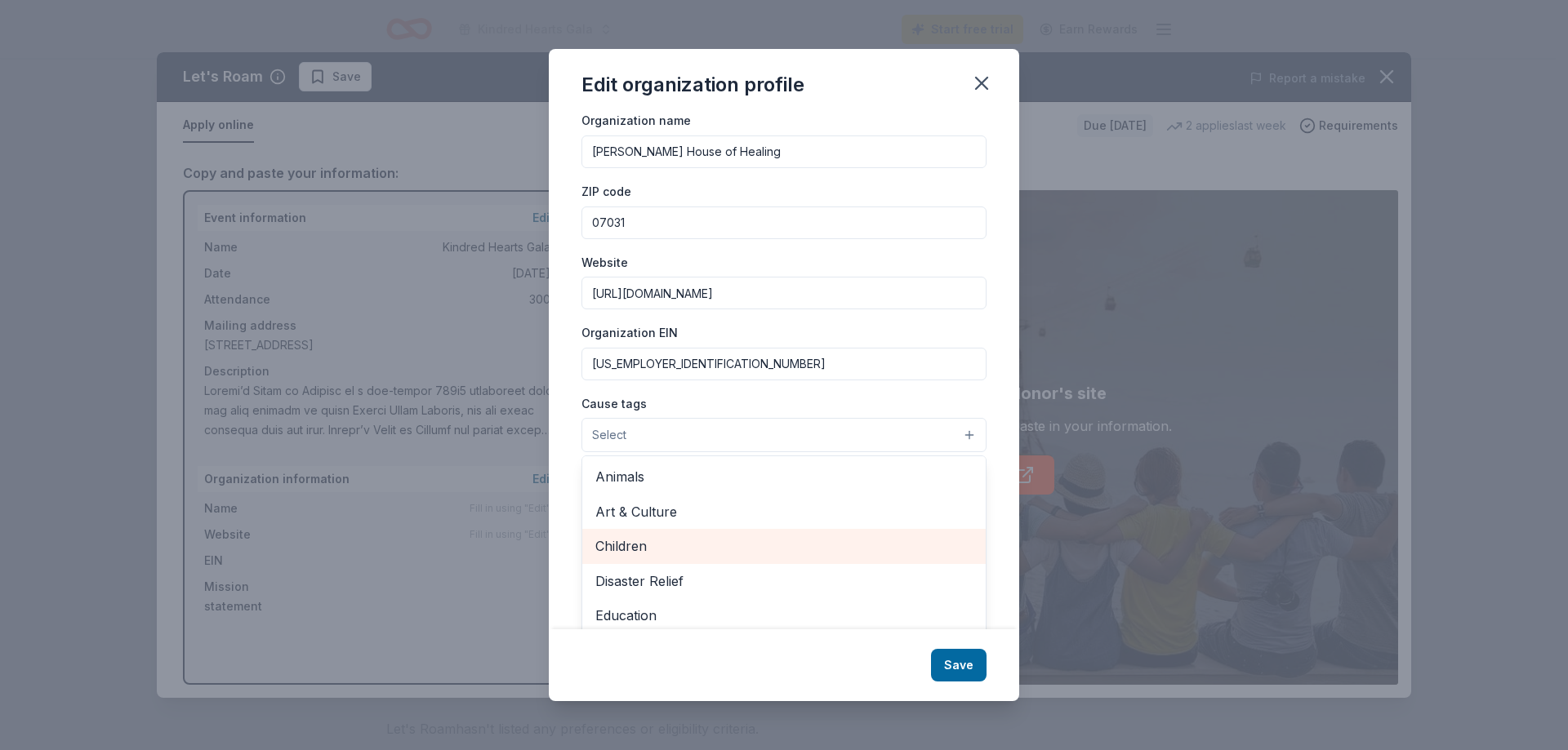
click at [626, 553] on span "Children" at bounding box center [784, 546] width 377 height 21
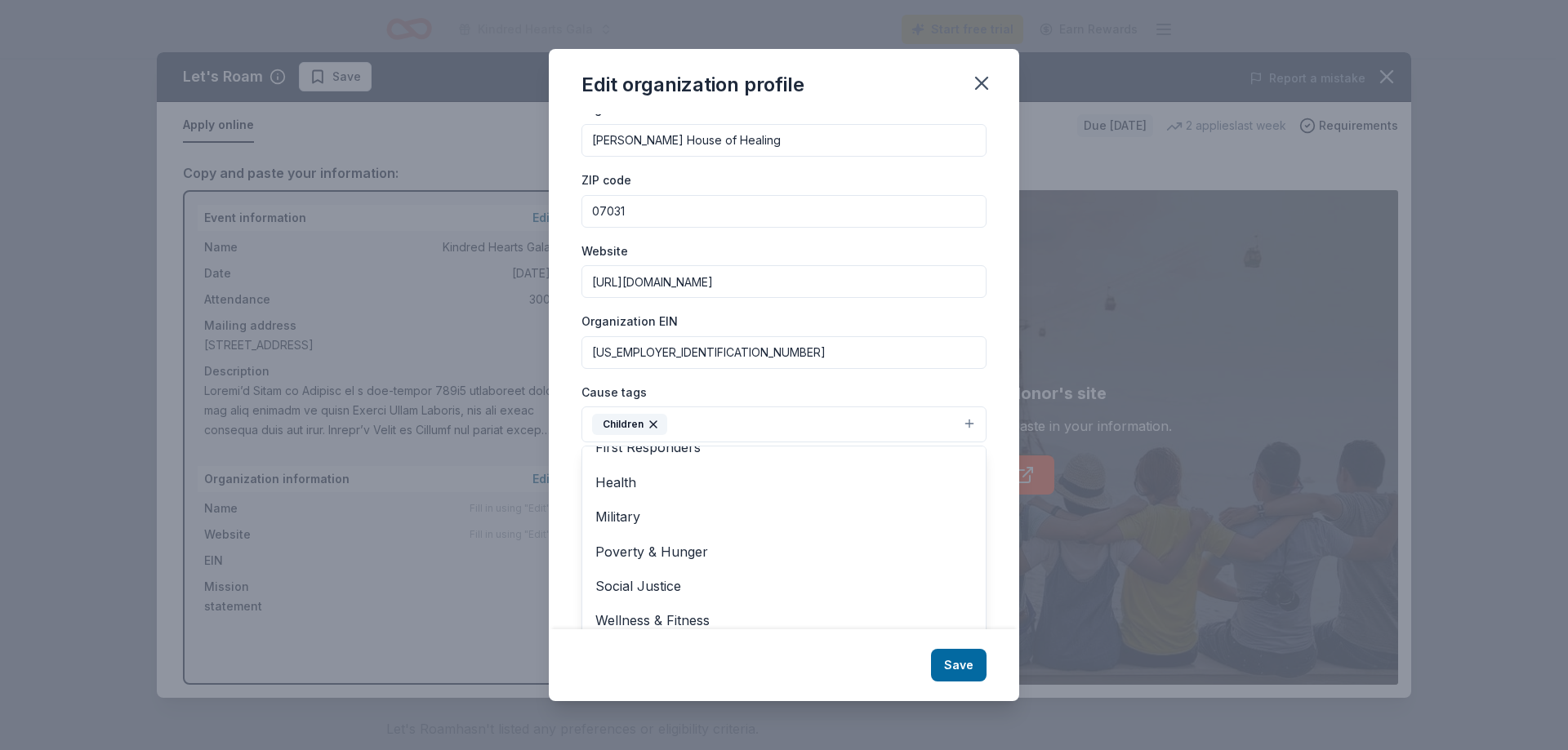
scroll to position [57, 0]
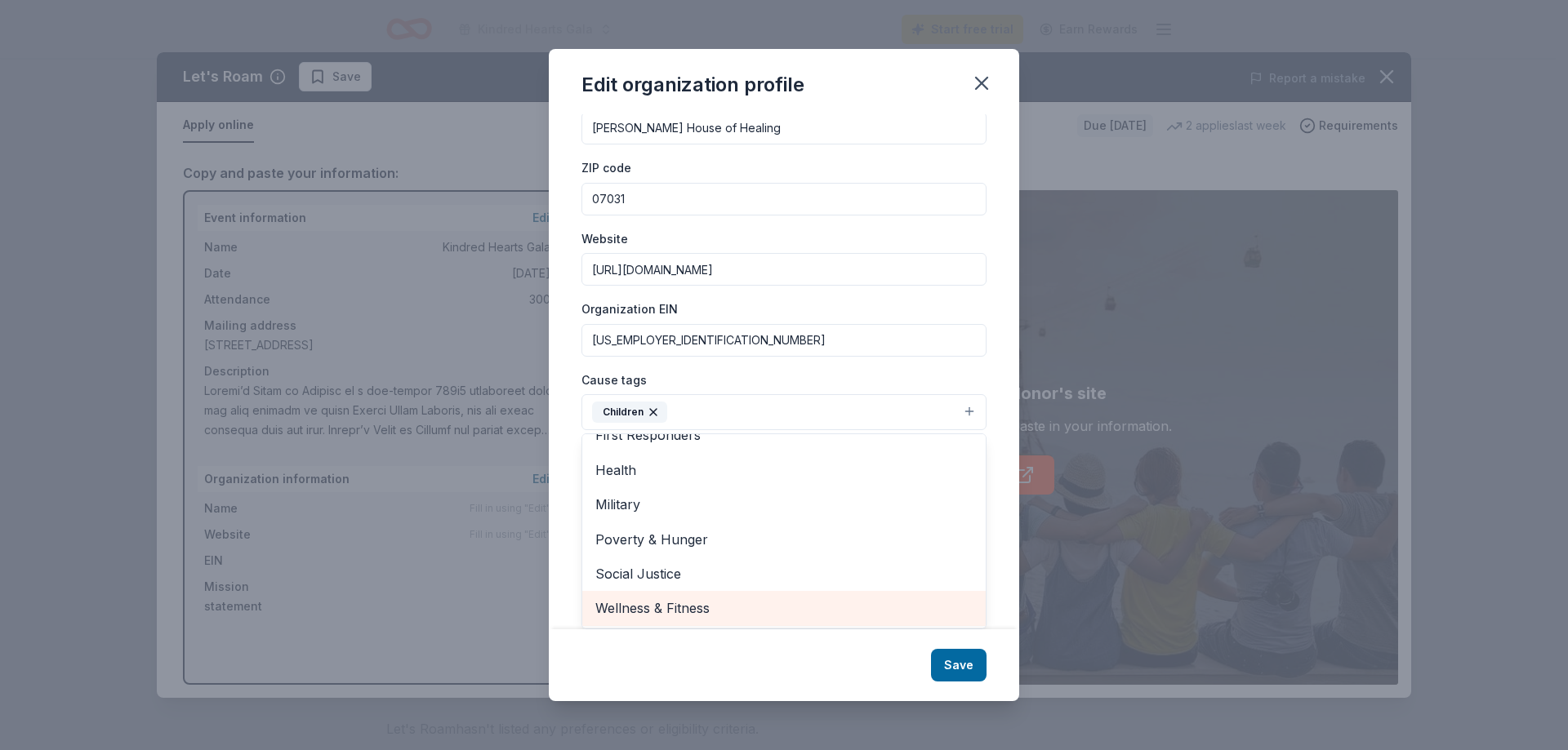
click at [735, 609] on span "Wellness & Fitness" at bounding box center [784, 608] width 377 height 21
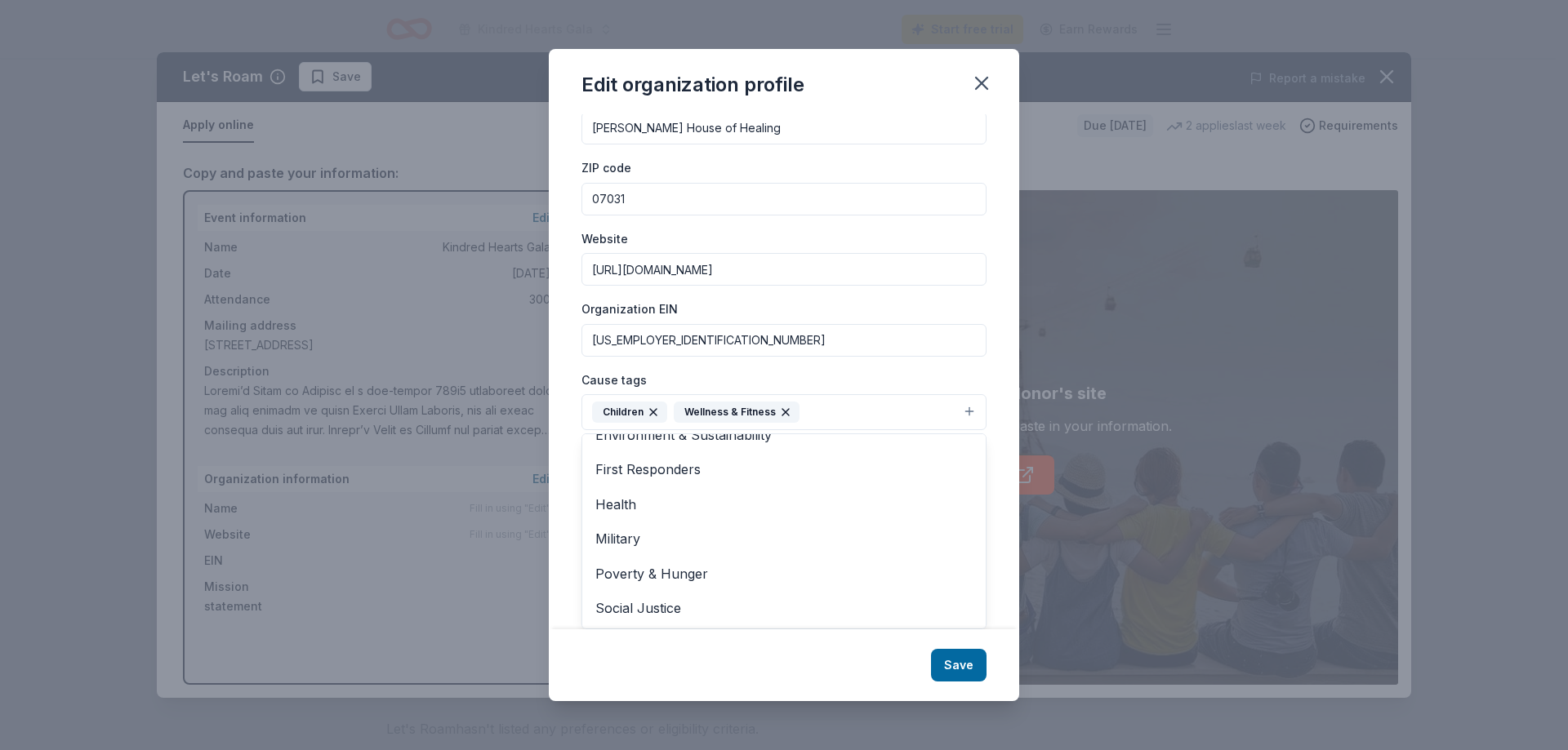
click at [959, 667] on div "Edit organization profile Changes made here will be reflected on your Account. …" at bounding box center [784, 375] width 471 height 652
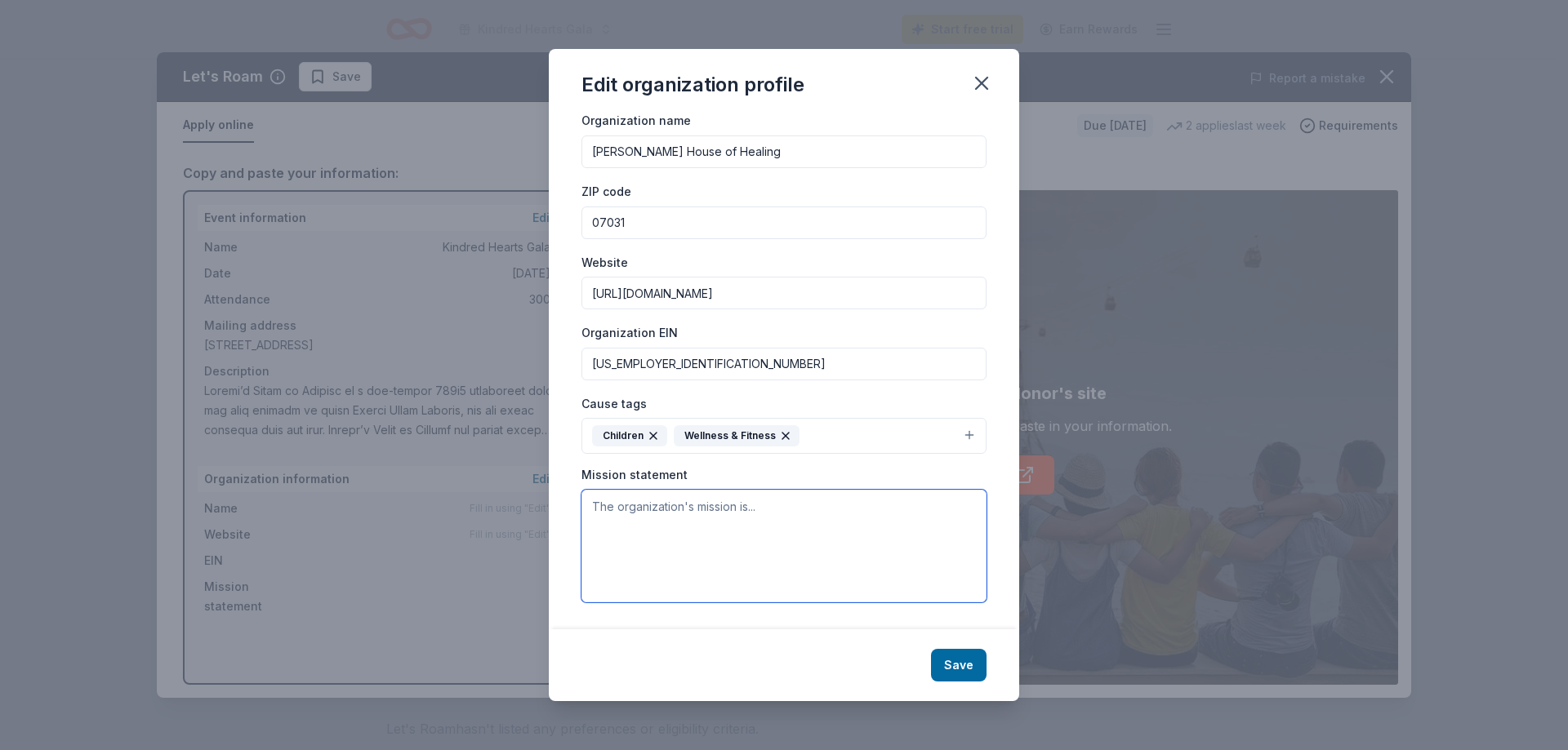
click at [759, 541] on textarea at bounding box center [784, 545] width 405 height 112
click at [701, 539] on textarea at bounding box center [784, 545] width 405 height 112
paste textarea "[PERSON_NAME] House of Healing is a non-profit 501c3 foundation that has been c…"
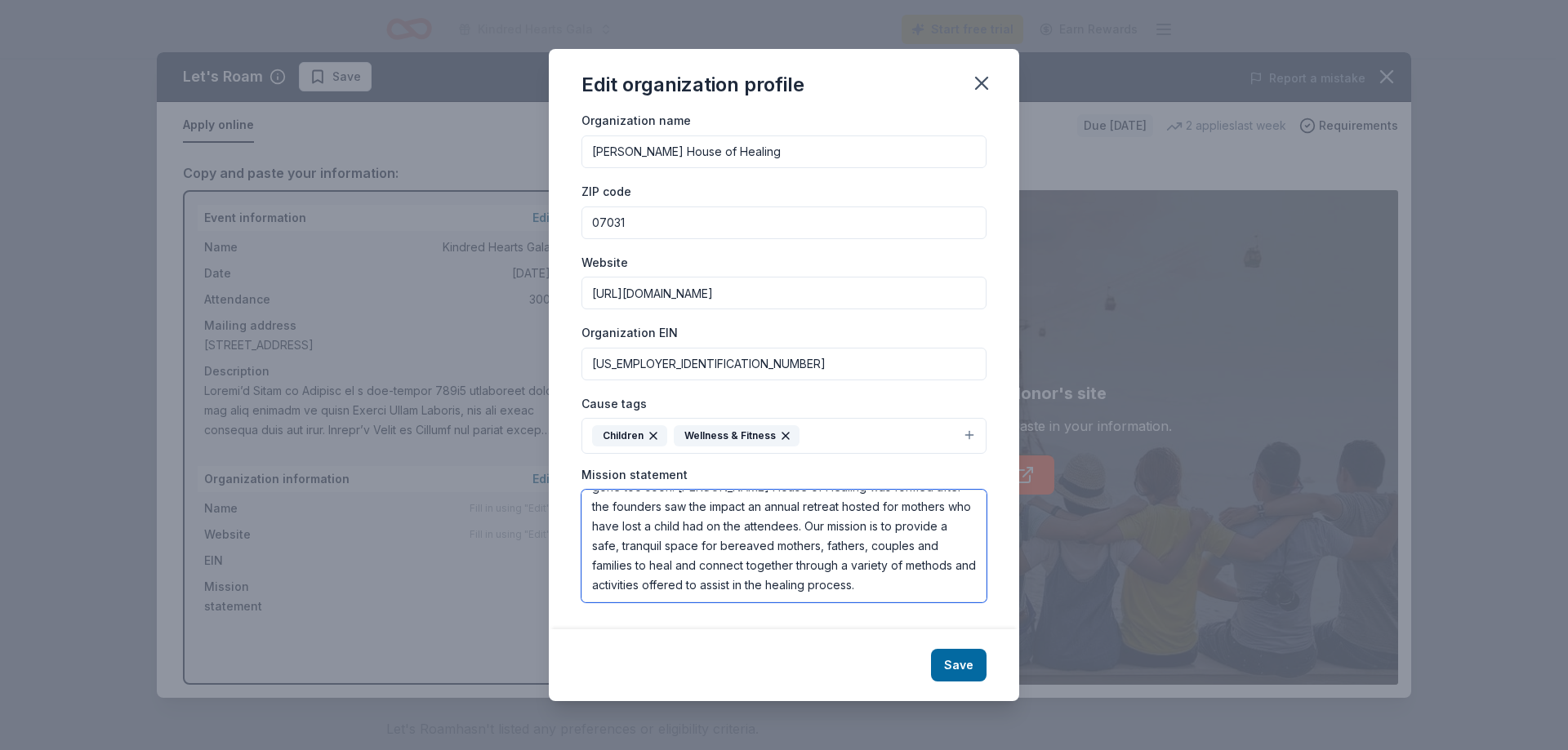
scroll to position [98, 0]
type textarea "[PERSON_NAME] House of Healing is a non-profit 501c3 foundation that has been c…"
drag, startPoint x: 1005, startPoint y: 593, endPoint x: 998, endPoint y: 606, distance: 14.8
click at [1007, 601] on div "Changes made here will be reflected on your Account. Organization name Hayden's…" at bounding box center [784, 370] width 471 height 514
click at [961, 667] on button "Save" at bounding box center [959, 666] width 56 height 33
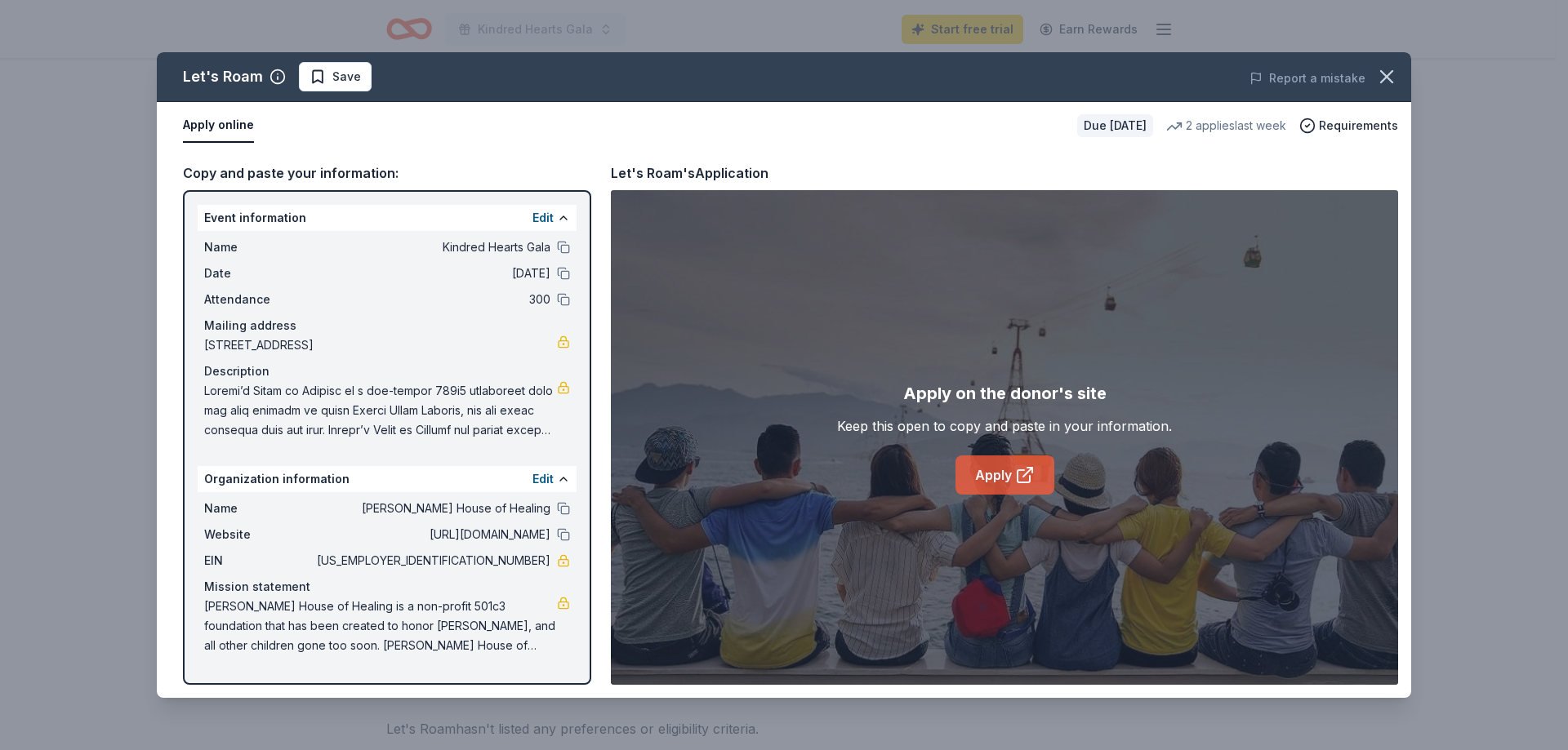
click at [1018, 471] on icon at bounding box center [1023, 476] width 12 height 12
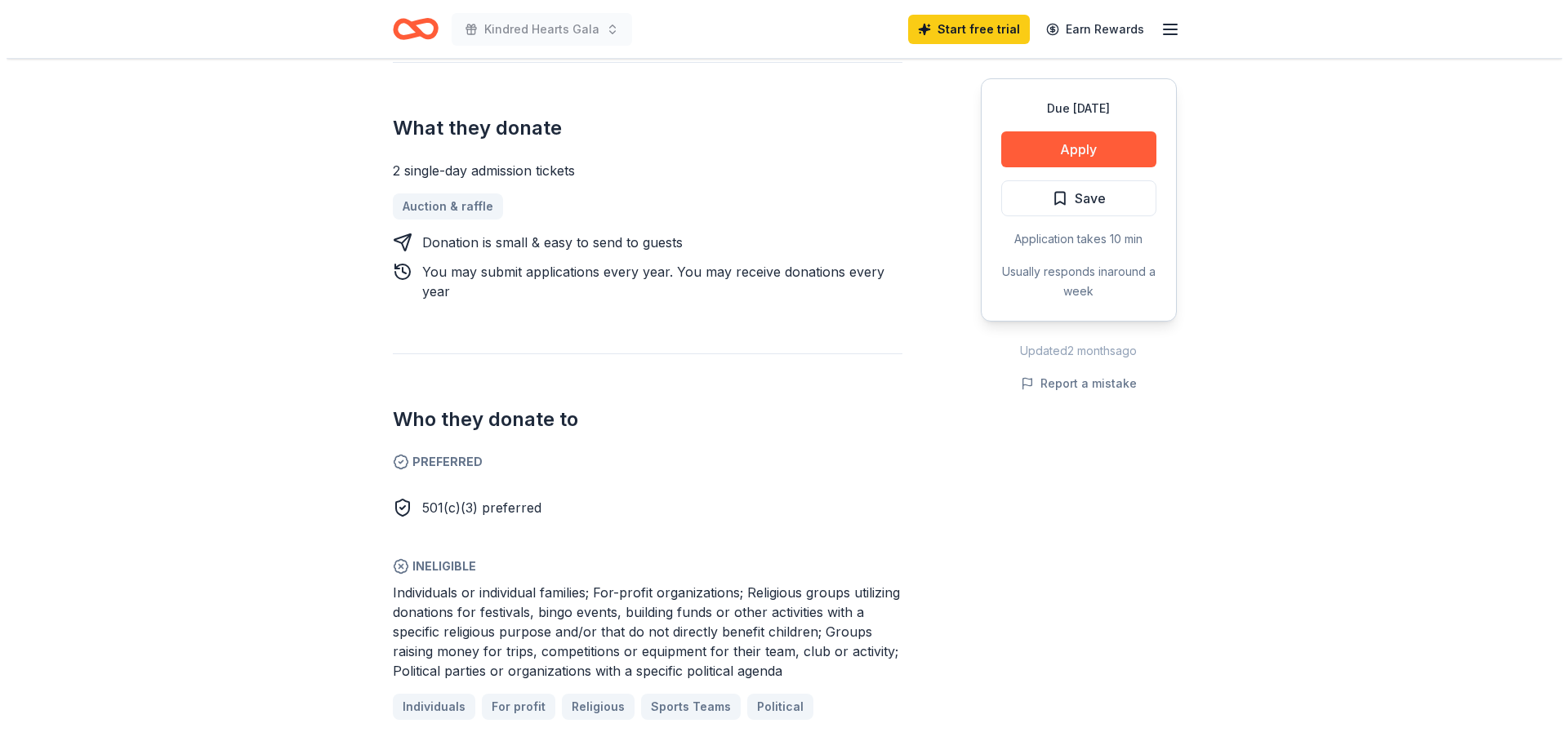
scroll to position [648, 0]
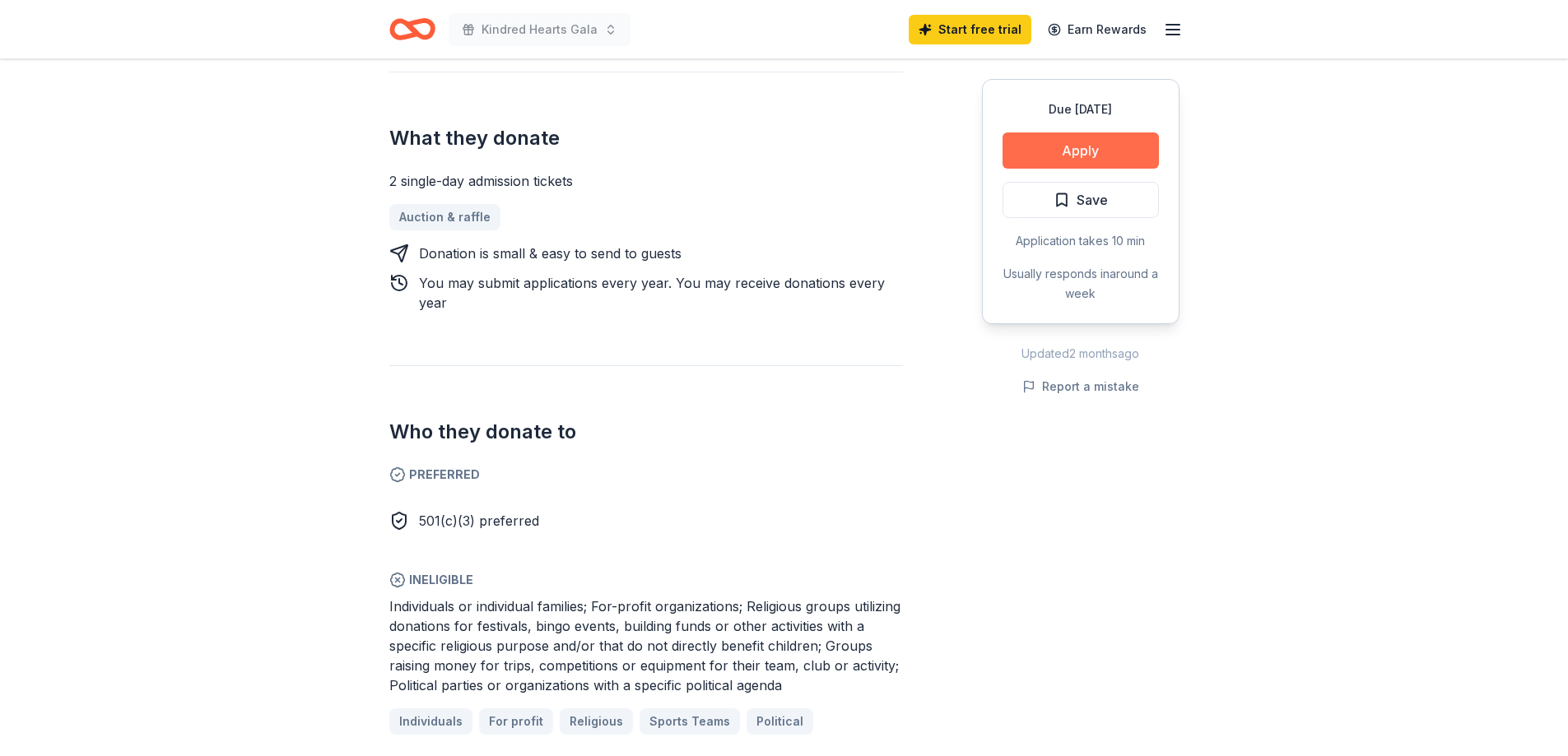
click at [1087, 147] on button "Apply" at bounding box center [1080, 150] width 156 height 36
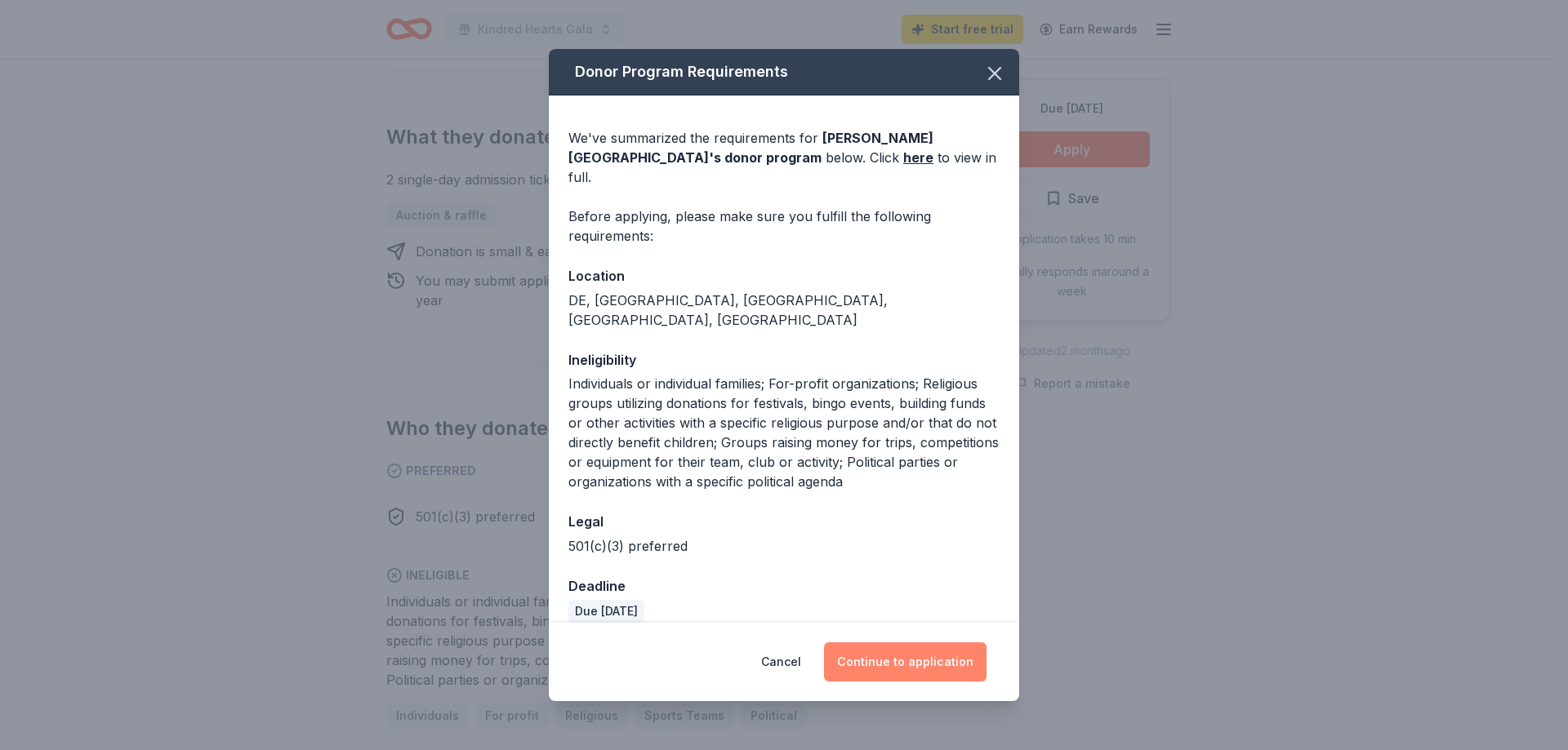
click at [896, 654] on button "Continue to application" at bounding box center [905, 662] width 162 height 39
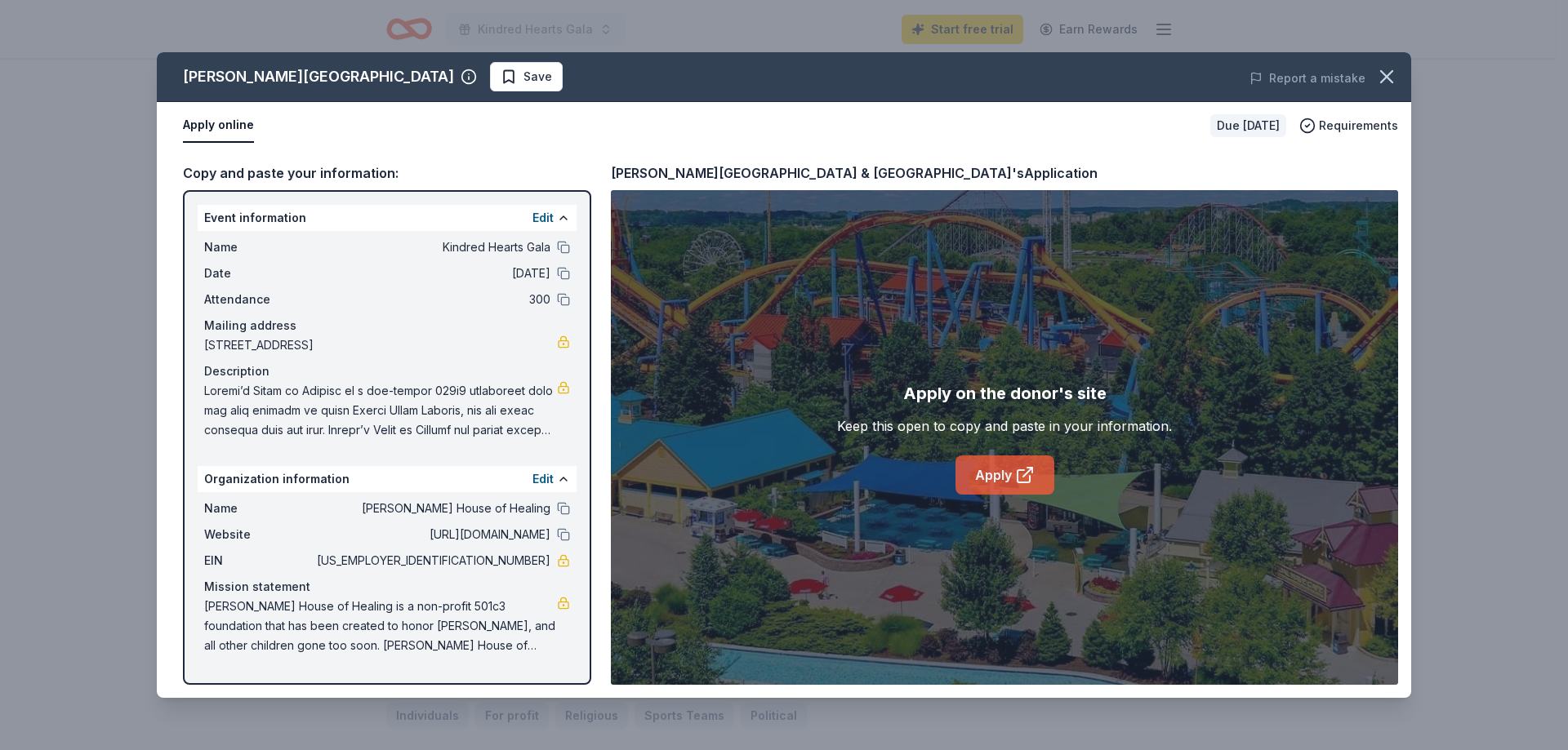
click at [1002, 466] on link "Apply" at bounding box center [1005, 475] width 98 height 39
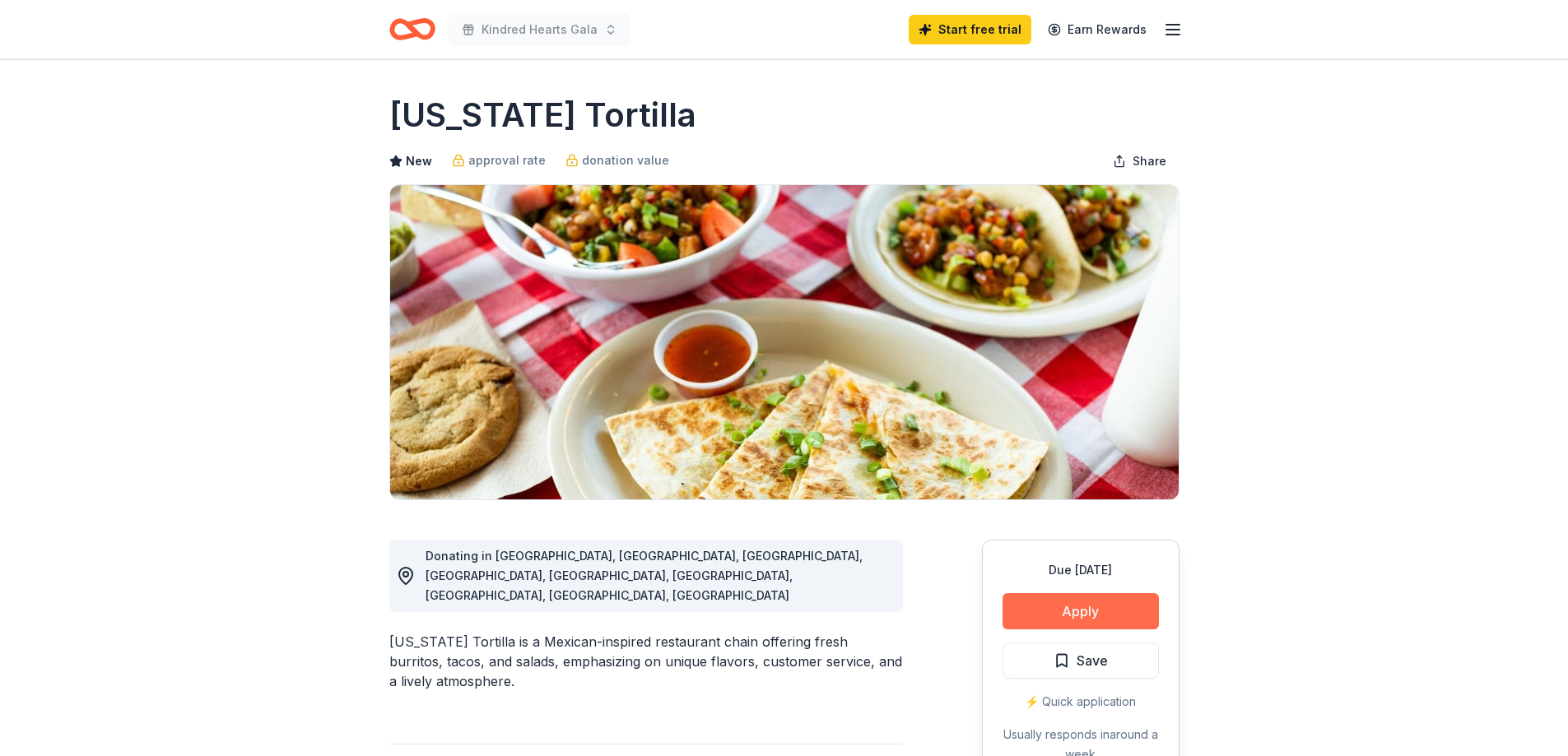
click at [1082, 607] on button "Apply" at bounding box center [1080, 611] width 156 height 36
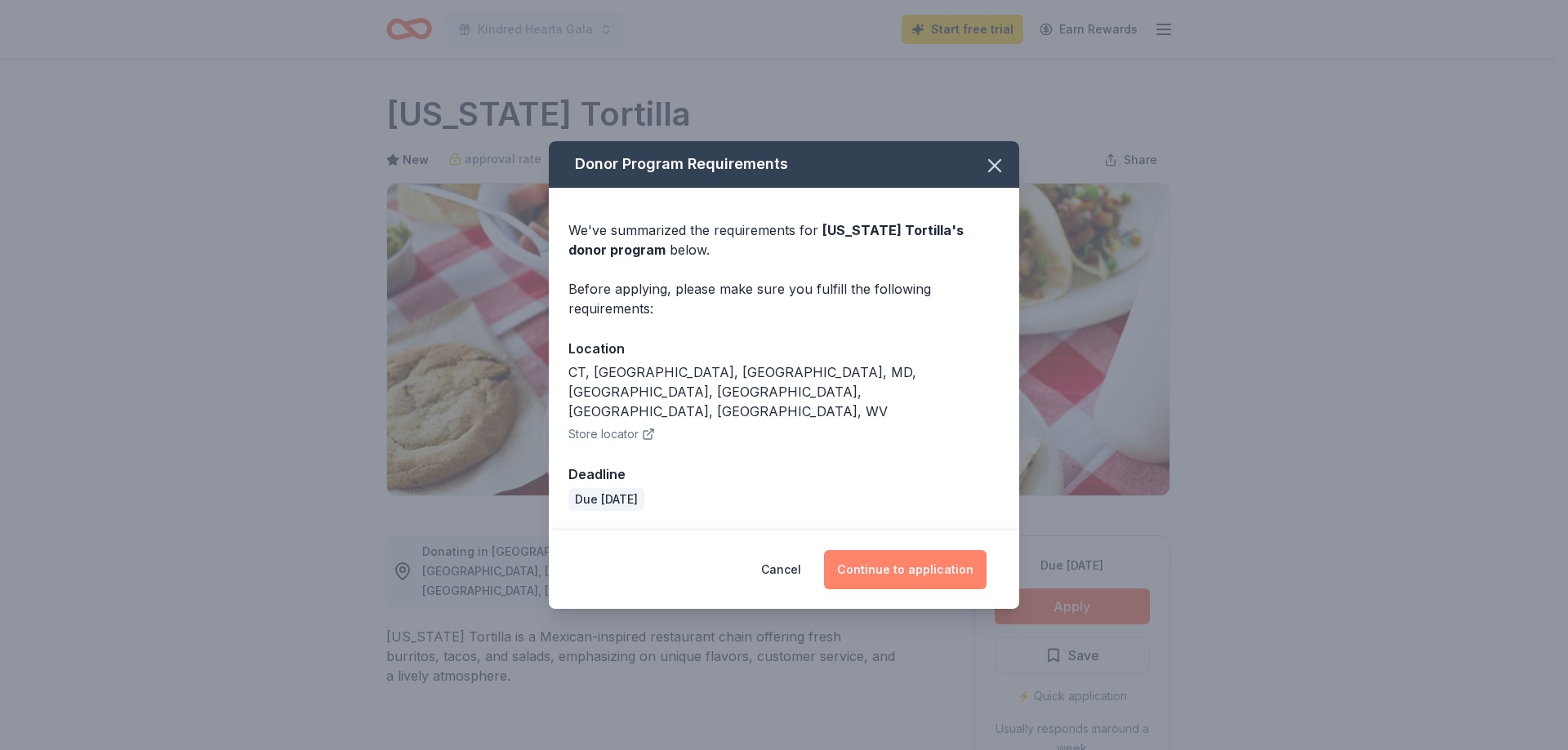
click at [876, 552] on button "Continue to application" at bounding box center [905, 570] width 162 height 39
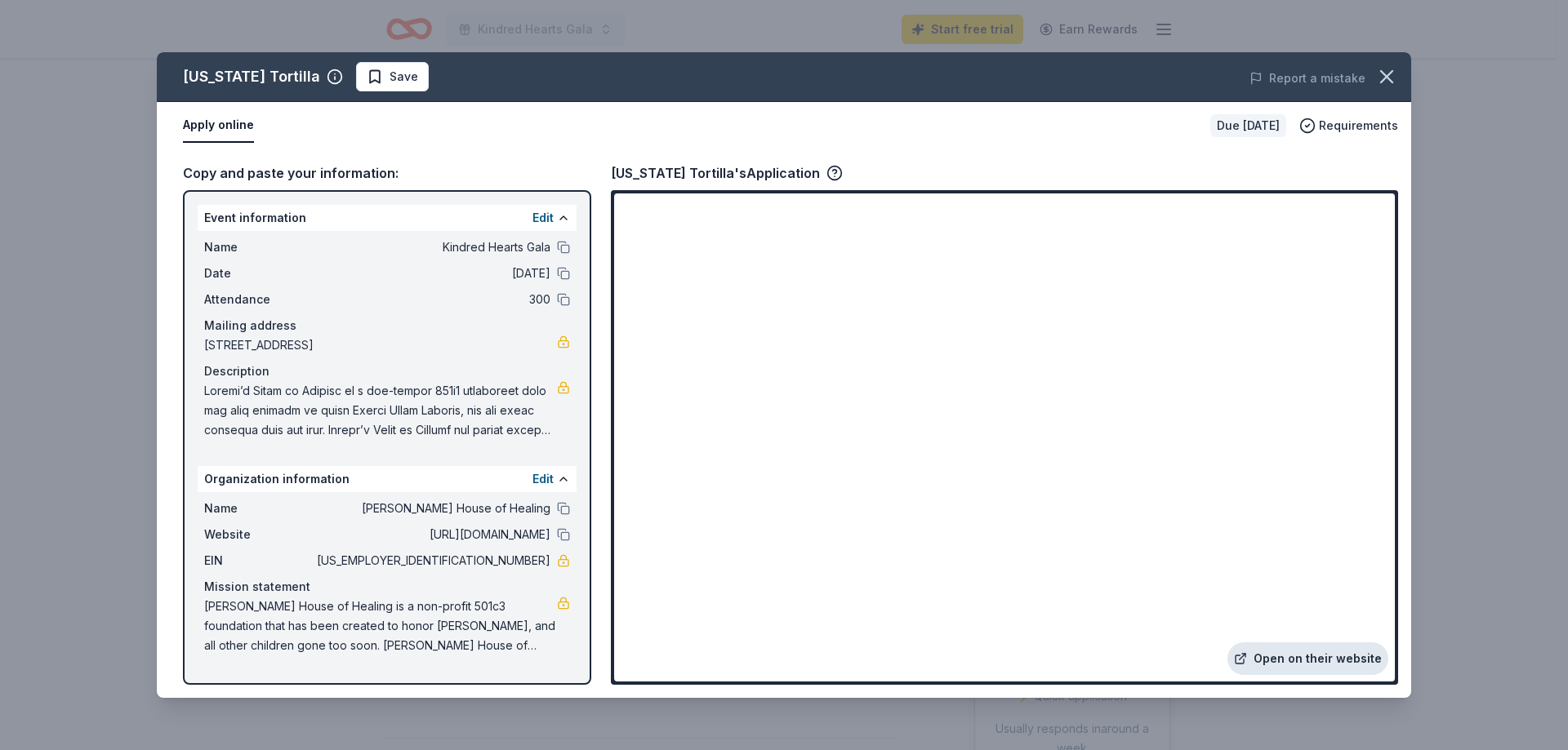
click at [1309, 659] on link "Open on their website" at bounding box center [1308, 659] width 161 height 33
click at [1328, 665] on link "Open on their website" at bounding box center [1308, 659] width 161 height 33
click at [1367, 121] on span "Requirements" at bounding box center [1358, 125] width 80 height 20
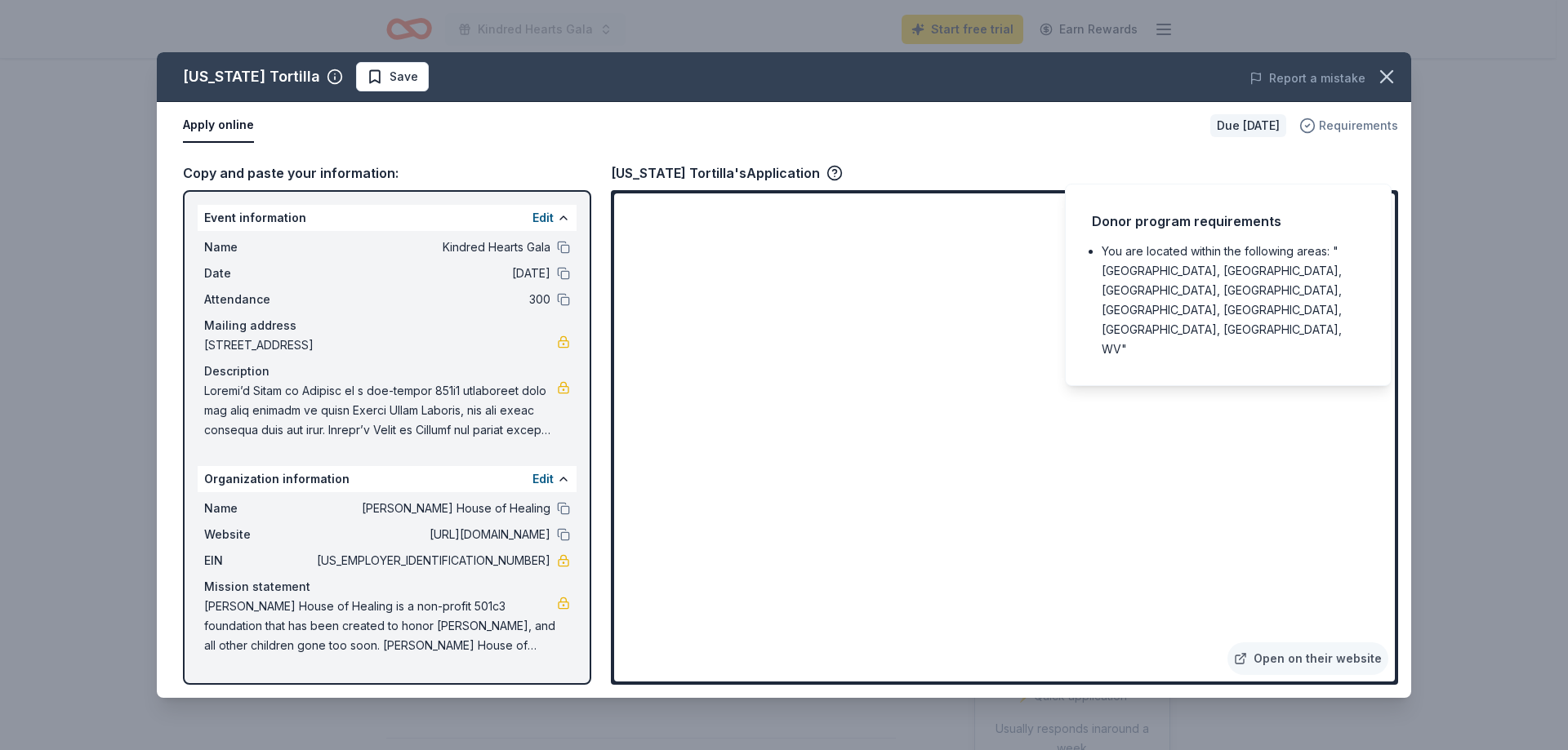
click at [1367, 121] on span "Requirements" at bounding box center [1358, 125] width 80 height 20
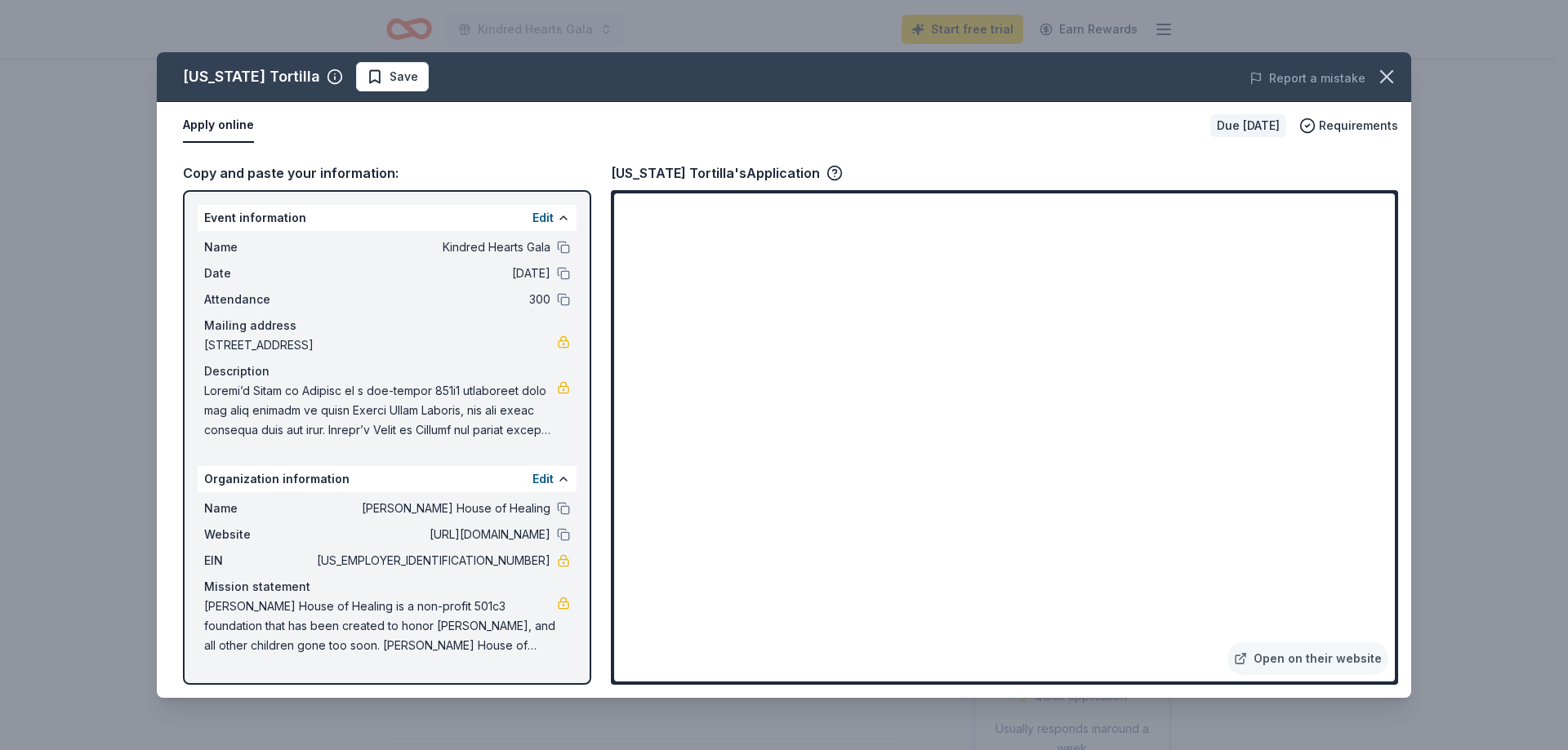
click at [195, 123] on button "Apply online" at bounding box center [218, 125] width 71 height 34
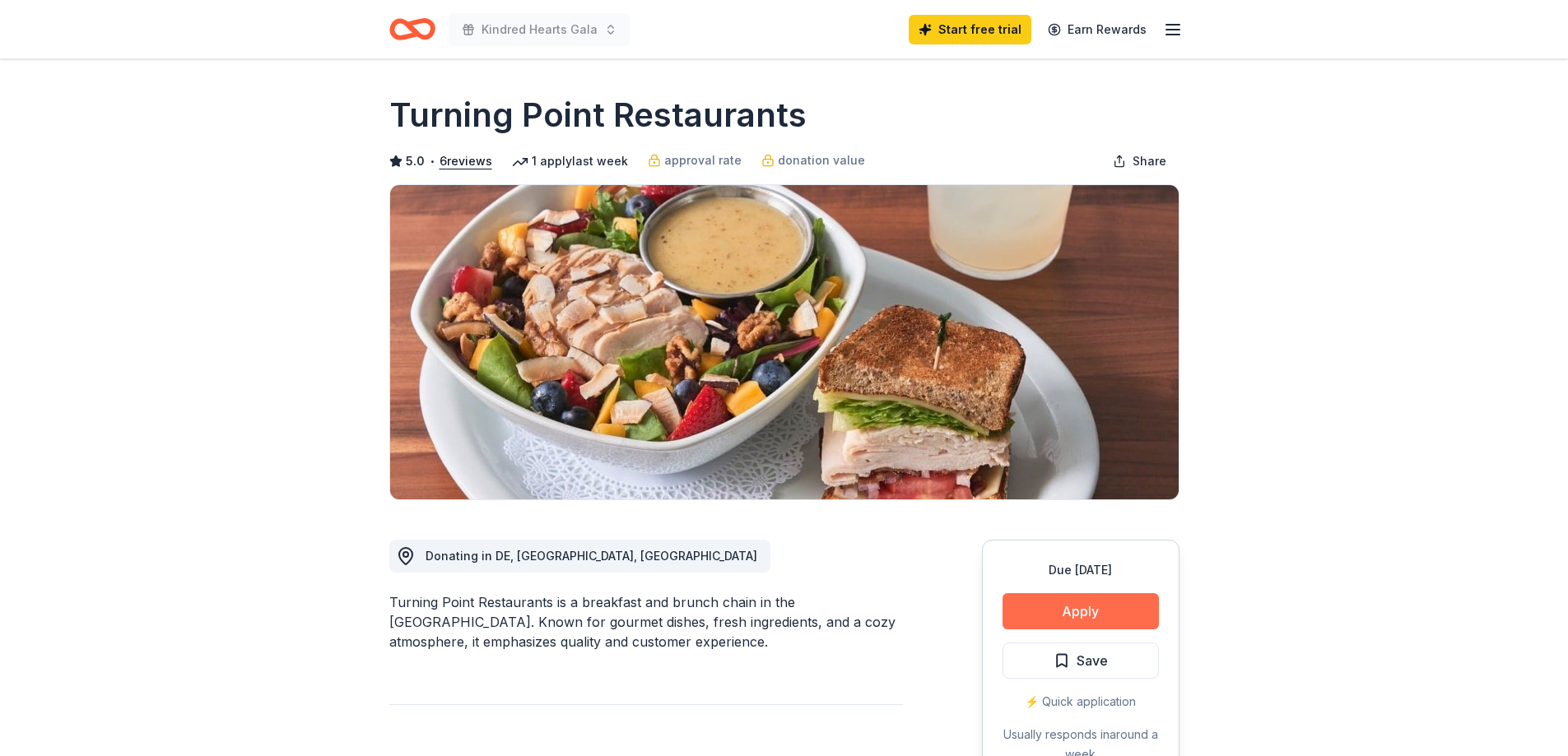
click at [1075, 612] on button "Apply" at bounding box center [1080, 611] width 156 height 36
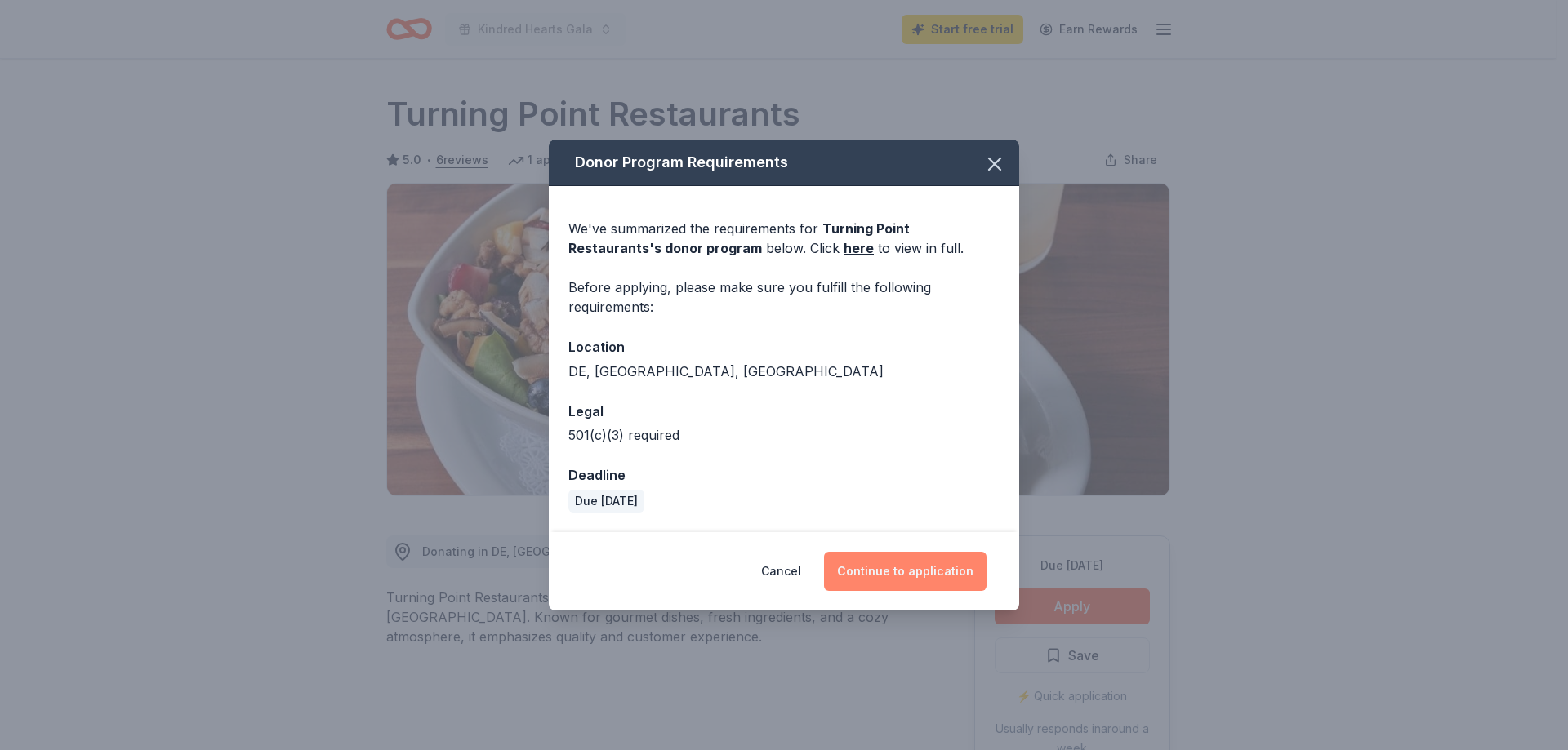
click at [919, 580] on button "Continue to application" at bounding box center [905, 571] width 162 height 39
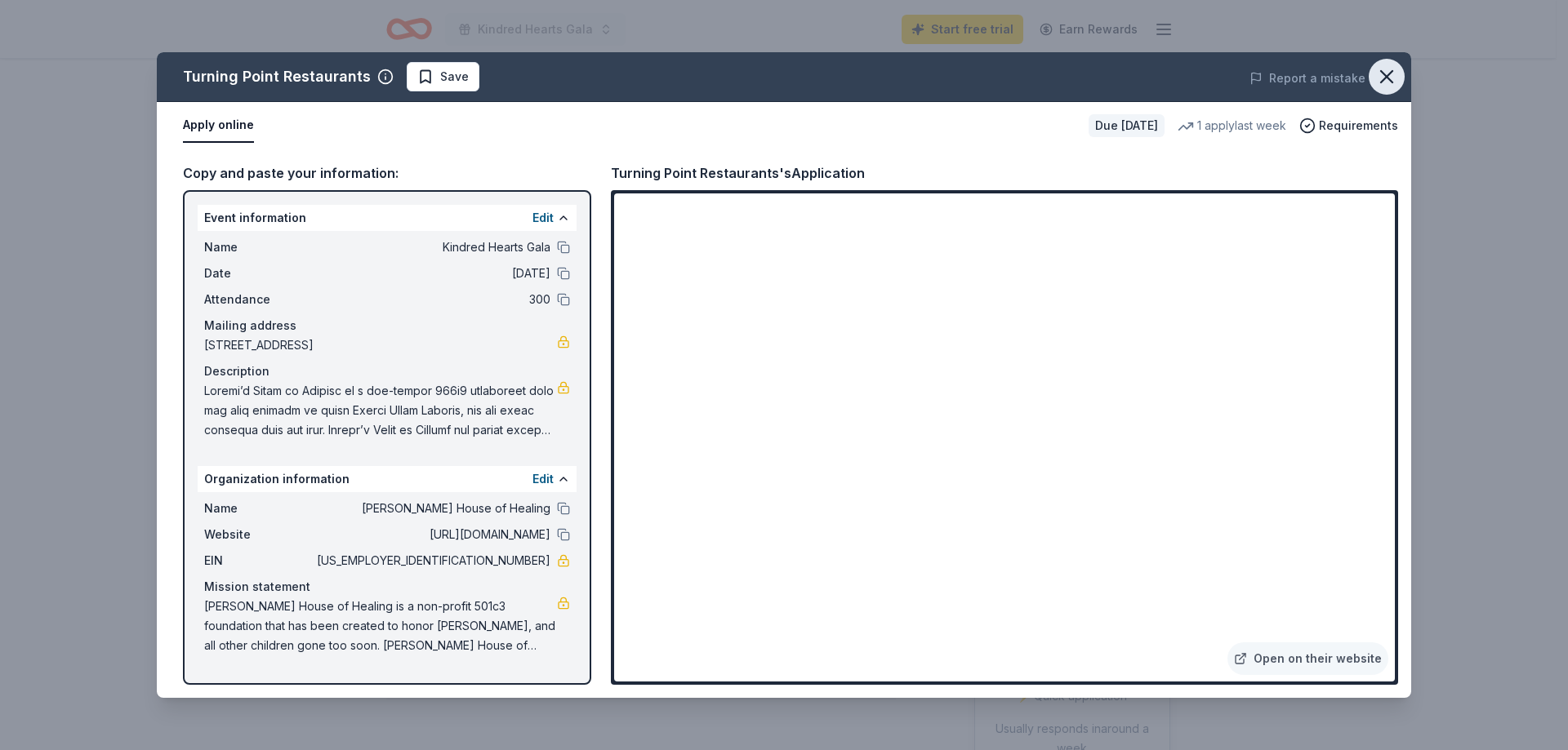
click at [1391, 75] on icon "button" at bounding box center [1387, 77] width 23 height 23
